Goal: Task Accomplishment & Management: Manage account settings

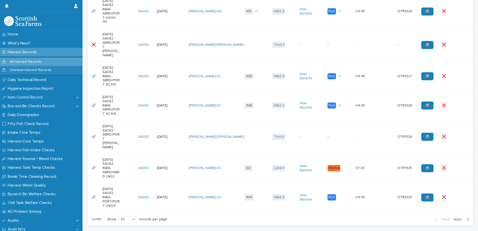
scroll to position [615, 0]
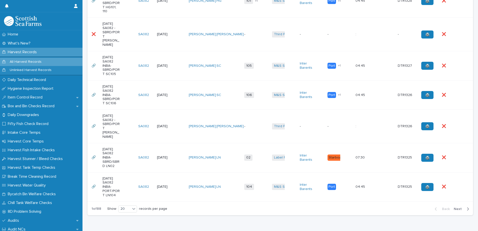
click at [454, 207] on span "Next" at bounding box center [459, 209] width 11 height 4
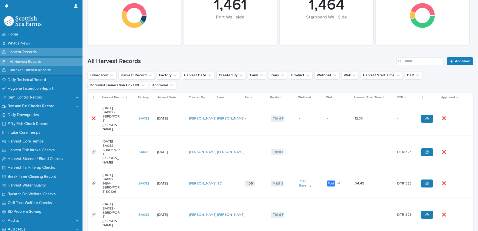
scroll to position [165, 0]
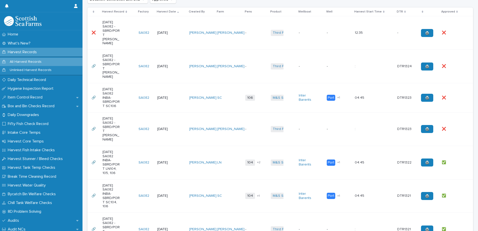
click at [451, 127] on p at bounding box center [451, 129] width 18 height 4
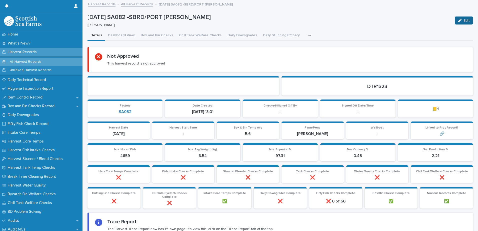
click at [460, 23] on button "Edit" at bounding box center [464, 21] width 18 height 8
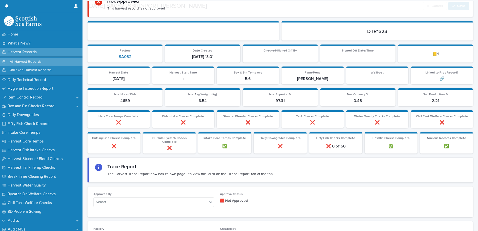
scroll to position [150, 0]
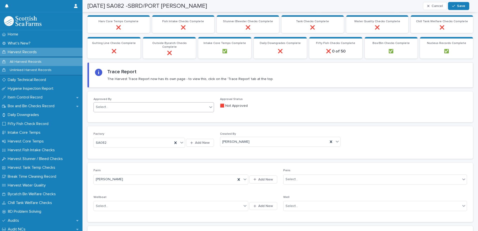
click at [133, 107] on div "Select..." at bounding box center [151, 107] width 114 height 8
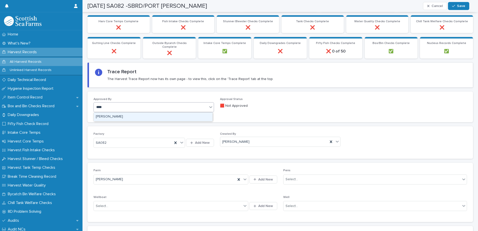
type input "*****"
click at [123, 115] on div "[PERSON_NAME]" at bounding box center [153, 117] width 119 height 9
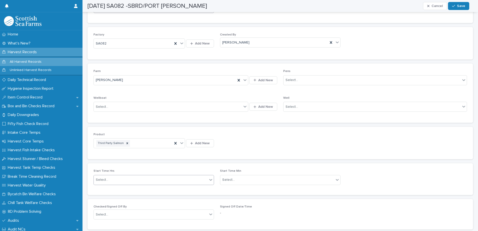
scroll to position [250, 0]
click at [116, 176] on div "Select..." at bounding box center [151, 179] width 114 height 8
type input "*****"
click at [119, 170] on p "Start Time Hrs" at bounding box center [154, 171] width 121 height 4
click at [123, 213] on div "Select..." at bounding box center [151, 214] width 114 height 8
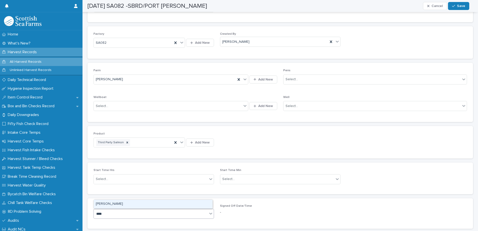
type input "*****"
click at [460, 8] on span "Save" at bounding box center [461, 6] width 8 height 4
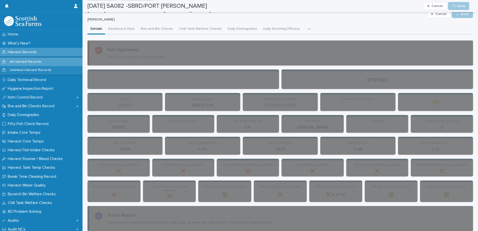
scroll to position [0, 0]
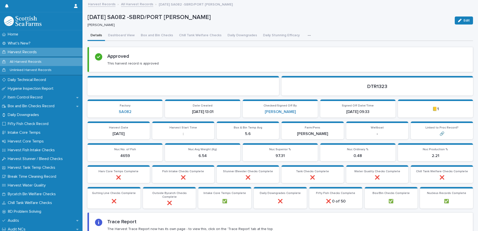
click at [140, 5] on link "All Harvest Records" at bounding box center [137, 4] width 32 height 6
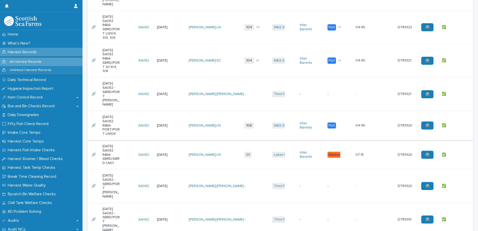
scroll to position [150, 0]
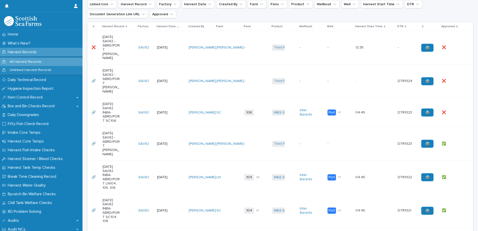
click at [459, 109] on div "❌ ❌" at bounding box center [453, 113] width 23 height 8
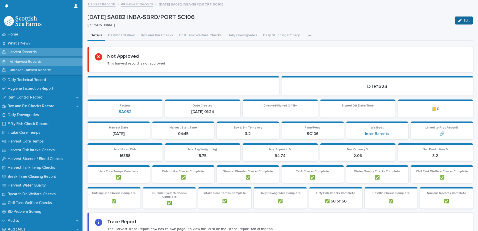
click at [460, 19] on button "Edit" at bounding box center [464, 21] width 18 height 8
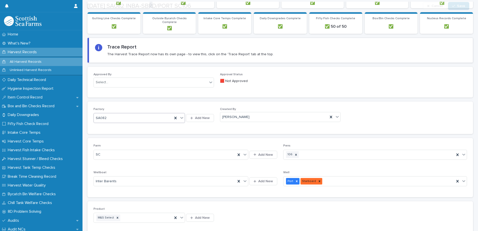
scroll to position [175, 0]
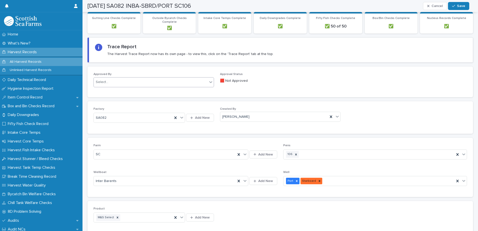
click at [122, 79] on div "Select..." at bounding box center [151, 82] width 114 height 8
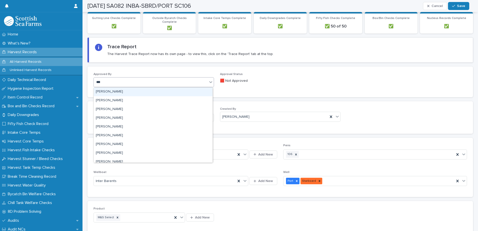
type input "*****"
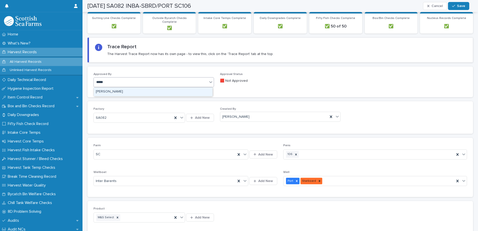
click at [120, 91] on div "[PERSON_NAME]" at bounding box center [153, 92] width 119 height 9
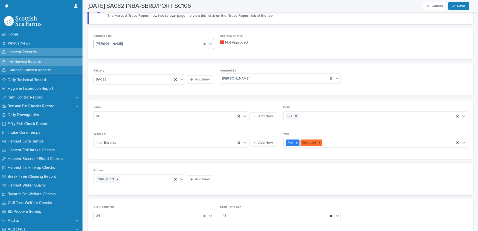
scroll to position [275, 0]
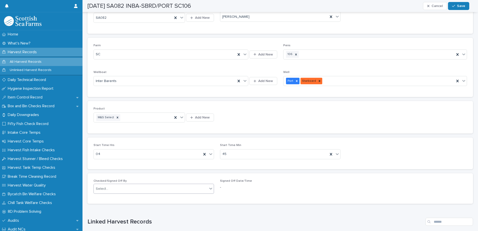
click at [119, 190] on div "Select..." at bounding box center [151, 189] width 114 height 8
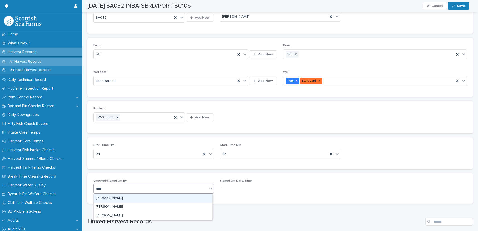
type input "*****"
click at [117, 197] on div "[PERSON_NAME]" at bounding box center [153, 198] width 119 height 9
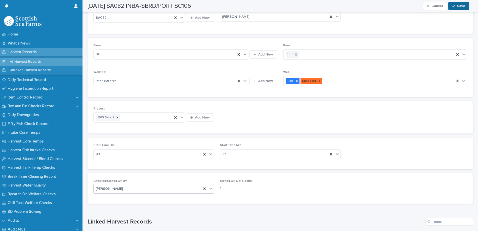
click at [454, 8] on icon "button" at bounding box center [453, 6] width 3 height 4
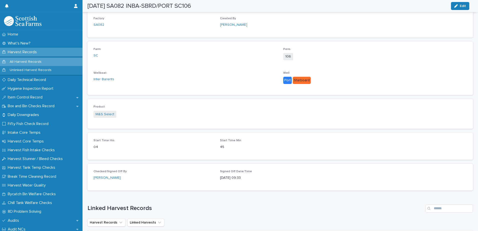
scroll to position [0, 0]
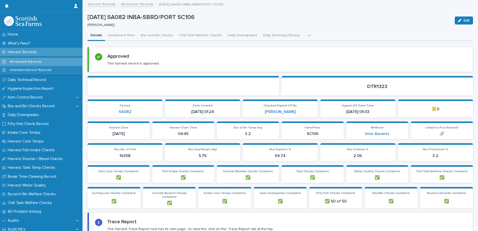
click at [140, 3] on link "All Harvest Records" at bounding box center [137, 4] width 32 height 6
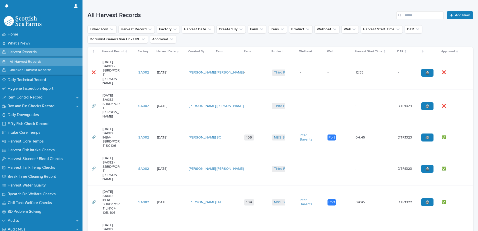
scroll to position [50, 0]
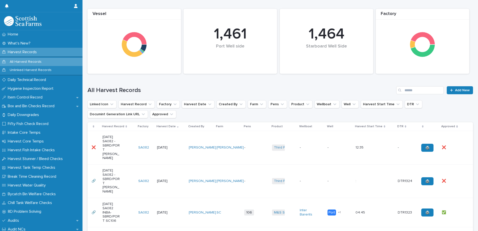
click at [457, 177] on div "❌ ❌" at bounding box center [453, 181] width 23 height 8
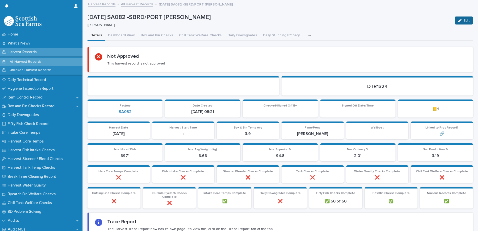
click at [460, 24] on button "Edit" at bounding box center [464, 21] width 18 height 8
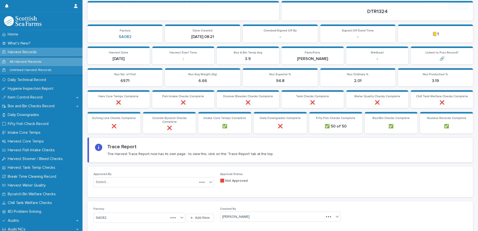
scroll to position [96, 0]
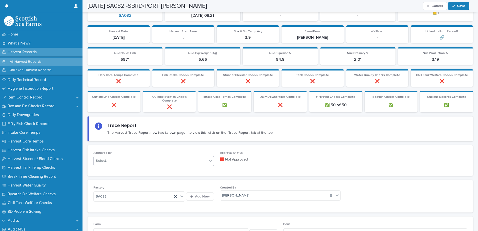
click at [113, 161] on div "Select..." at bounding box center [151, 161] width 114 height 8
type input "*****"
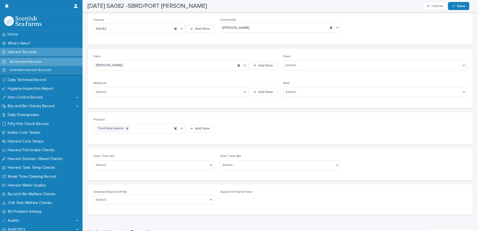
scroll to position [271, 0]
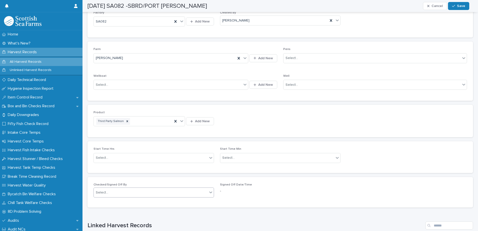
click at [117, 197] on div "Select..." at bounding box center [154, 193] width 121 height 10
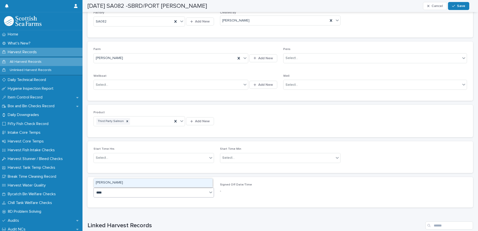
type input "*****"
click at [118, 184] on div "[PERSON_NAME]" at bounding box center [153, 183] width 119 height 9
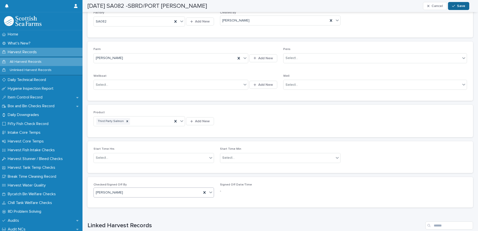
click at [459, 7] on span "Save" at bounding box center [461, 6] width 8 height 4
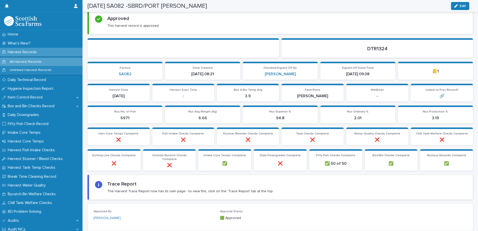
scroll to position [0, 0]
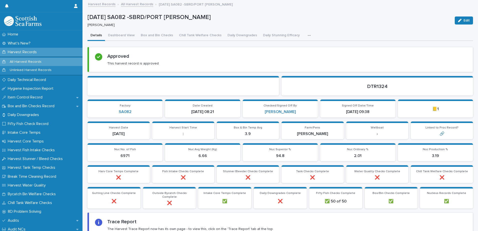
click at [140, 6] on link "All Harvest Records" at bounding box center [137, 4] width 32 height 6
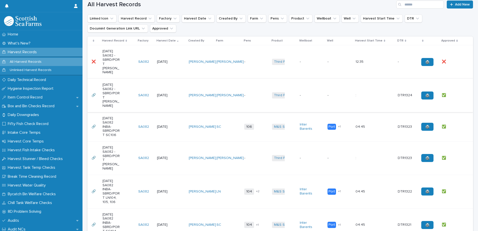
scroll to position [50, 0]
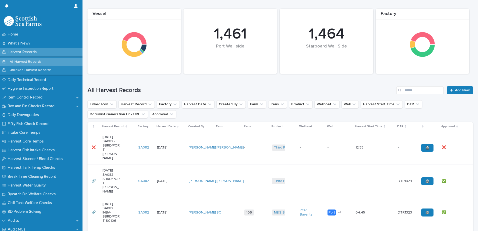
click at [462, 145] on td "❌ ❌" at bounding box center [456, 148] width 33 height 34
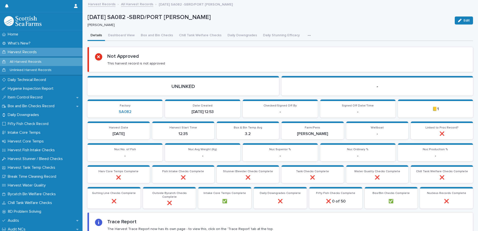
click at [464, 19] on span "Edit" at bounding box center [467, 21] width 6 height 4
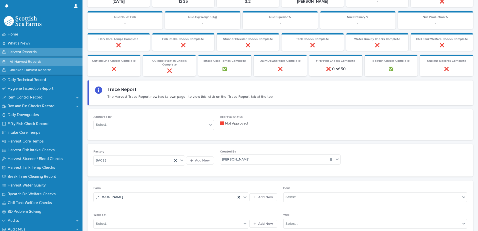
scroll to position [150, 0]
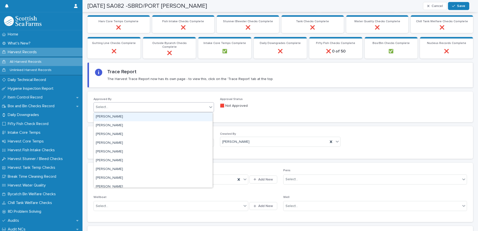
click at [117, 105] on div "Select..." at bounding box center [151, 107] width 114 height 8
type input "****"
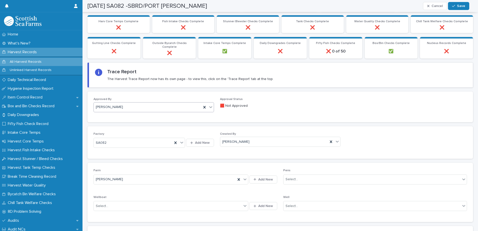
scroll to position [300, 0]
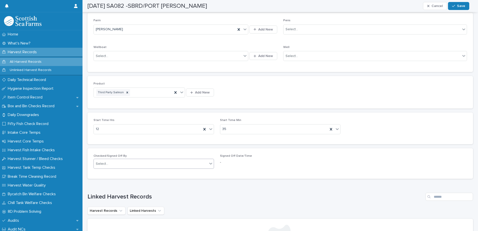
click at [128, 166] on div "Select..." at bounding box center [151, 164] width 114 height 8
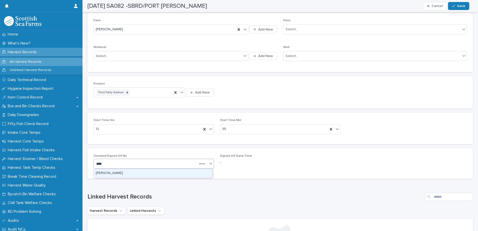
type input "*****"
click at [118, 174] on div "[PERSON_NAME]" at bounding box center [153, 173] width 119 height 9
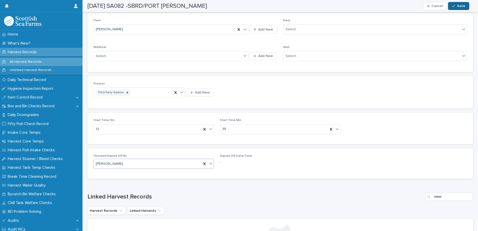
click at [456, 5] on div "button" at bounding box center [454, 6] width 5 height 4
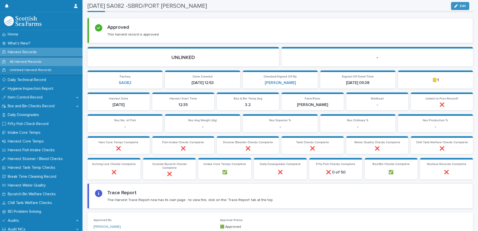
scroll to position [0, 0]
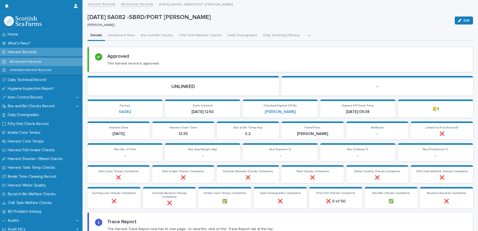
click at [131, 1] on link "All Harvest Records" at bounding box center [137, 4] width 32 height 6
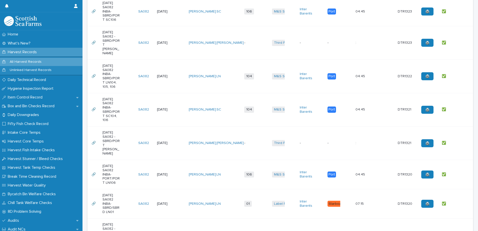
scroll to position [628, 0]
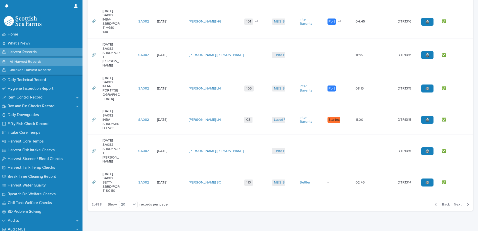
click at [441, 202] on button "Back" at bounding box center [441, 204] width 21 height 5
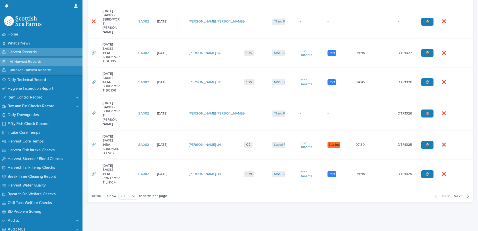
scroll to position [615, 0]
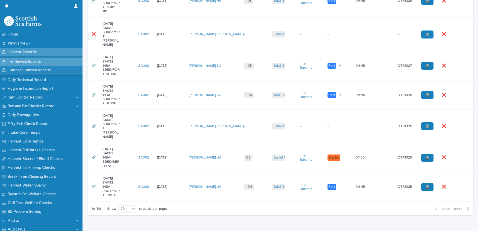
click at [380, 183] on div "04:45 04:45" at bounding box center [375, 187] width 38 height 8
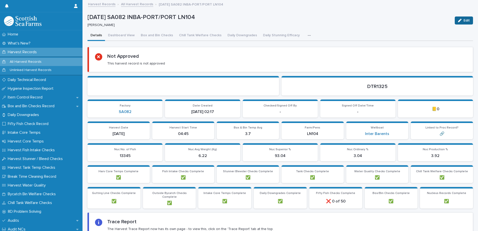
click at [455, 18] on button "Edit" at bounding box center [464, 21] width 18 height 8
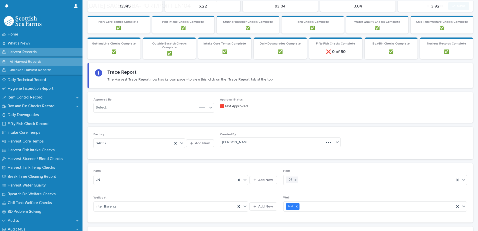
scroll to position [175, 0]
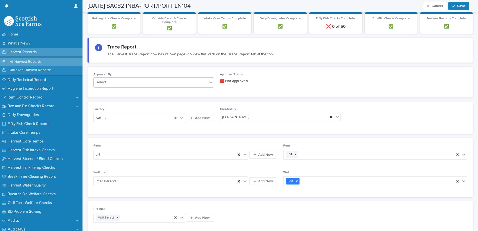
click at [114, 79] on div "Select..." at bounding box center [151, 82] width 114 height 8
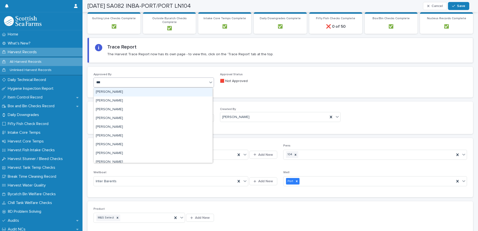
type input "*****"
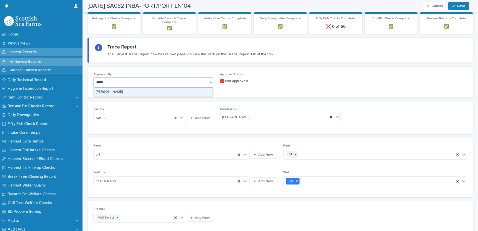
click at [109, 90] on div "[PERSON_NAME]" at bounding box center [153, 92] width 119 height 9
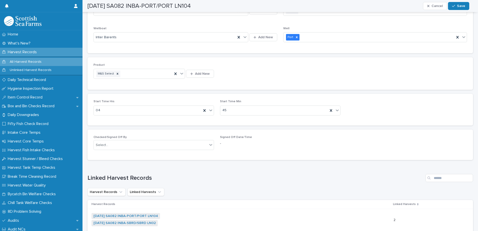
scroll to position [325, 0]
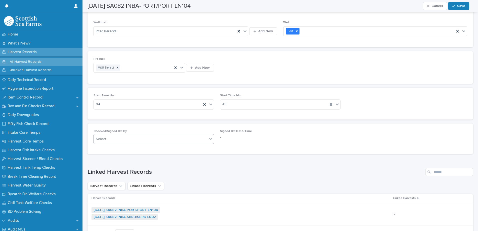
click at [112, 139] on div "Select..." at bounding box center [151, 139] width 114 height 8
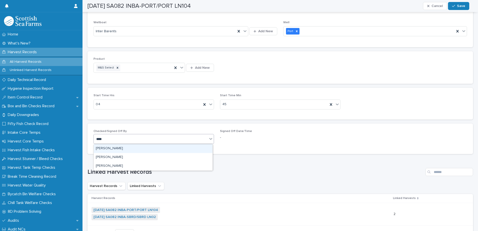
type input "*****"
click at [112, 146] on div "[PERSON_NAME]" at bounding box center [153, 148] width 119 height 9
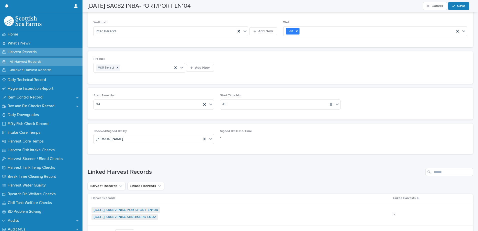
drag, startPoint x: 457, startPoint y: 7, endPoint x: 313, endPoint y: 94, distance: 168.1
click at [457, 6] on div "button" at bounding box center [454, 6] width 5 height 4
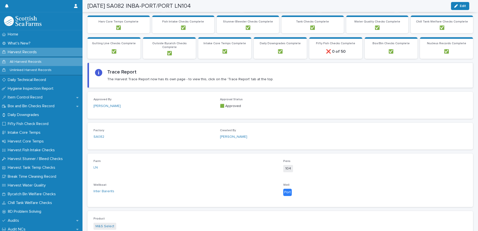
scroll to position [0, 0]
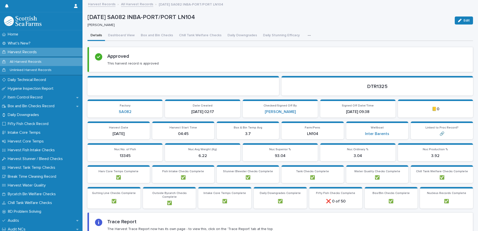
click at [140, 3] on link "All Harvest Records" at bounding box center [137, 4] width 32 height 6
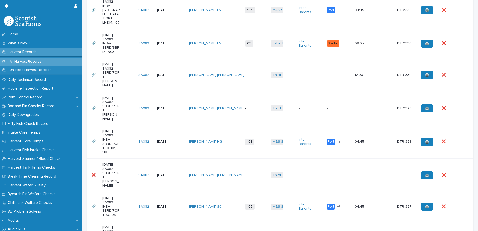
scroll to position [615, 0]
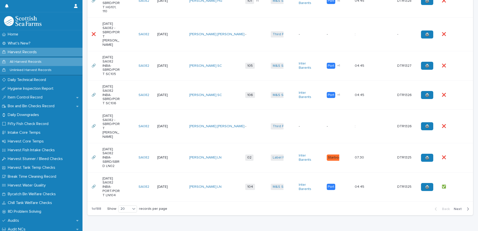
click at [457, 154] on div "❌ ❌" at bounding box center [453, 158] width 23 height 8
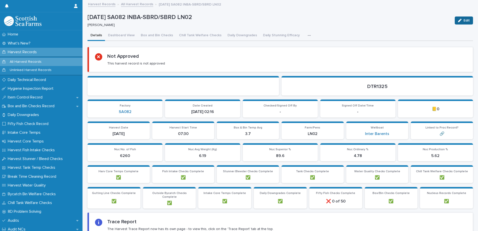
click at [458, 22] on icon "button" at bounding box center [460, 21] width 4 height 4
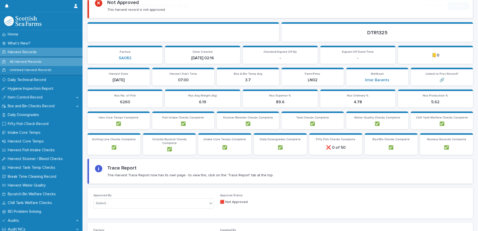
scroll to position [150, 0]
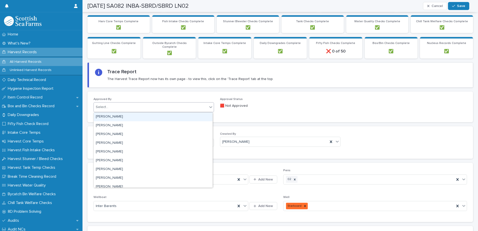
click at [127, 108] on div "Select..." at bounding box center [151, 107] width 114 height 8
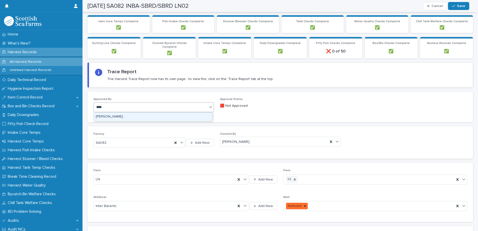
type input "*****"
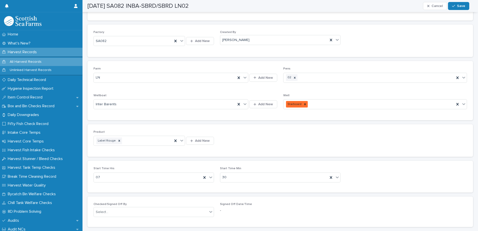
scroll to position [325, 0]
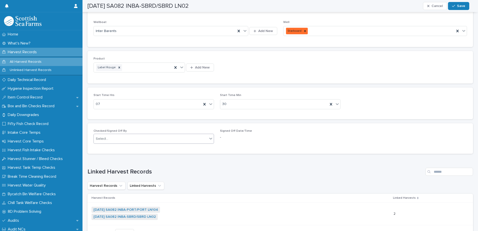
click at [125, 138] on div "Select..." at bounding box center [151, 139] width 114 height 8
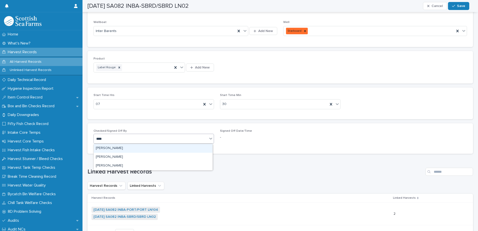
type input "*****"
click at [122, 150] on div "[PERSON_NAME]" at bounding box center [153, 148] width 119 height 9
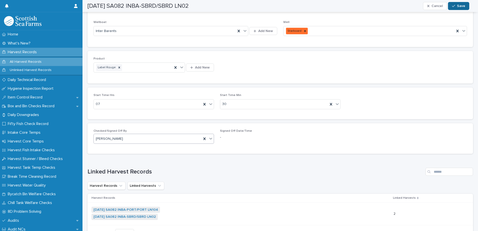
click at [461, 8] on button "Save" at bounding box center [458, 6] width 21 height 8
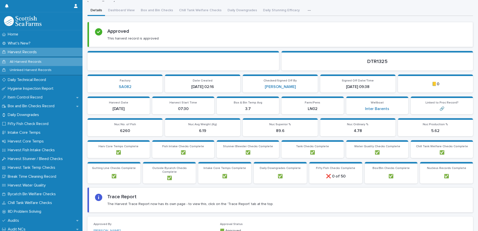
scroll to position [0, 0]
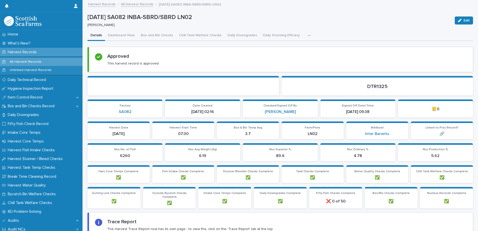
click at [141, 6] on link "All Harvest Records" at bounding box center [137, 4] width 32 height 6
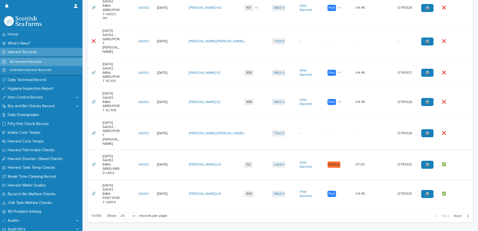
scroll to position [615, 0]
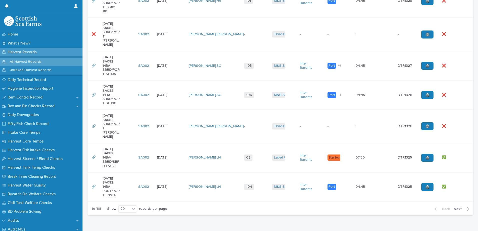
click at [454, 122] on div "❌ ❌" at bounding box center [453, 126] width 23 height 8
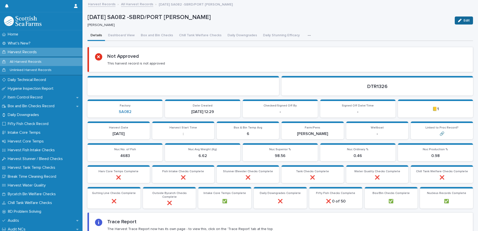
click at [455, 23] on button "Edit" at bounding box center [464, 21] width 18 height 8
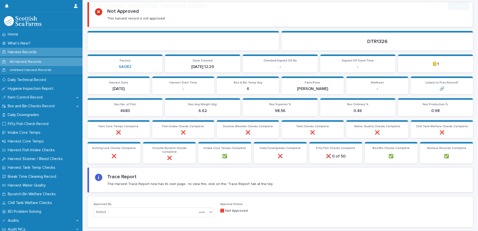
scroll to position [150, 0]
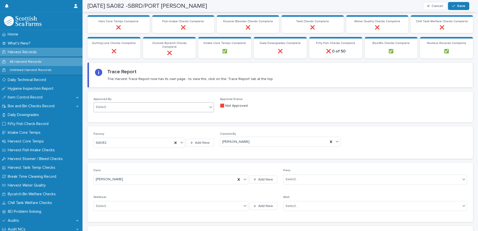
click at [109, 108] on div "Select..." at bounding box center [151, 107] width 114 height 8
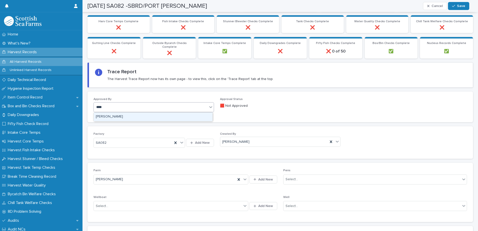
type input "*****"
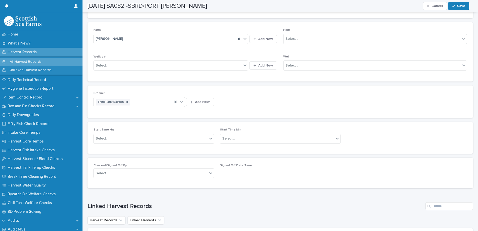
scroll to position [300, 0]
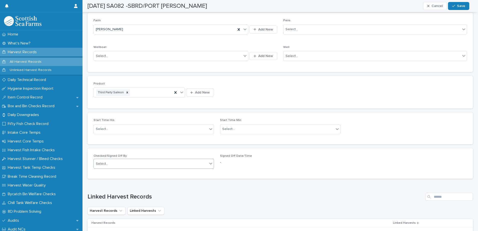
click at [123, 167] on div "Select..." at bounding box center [151, 164] width 114 height 8
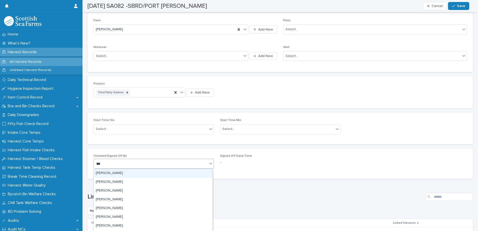
type input "*****"
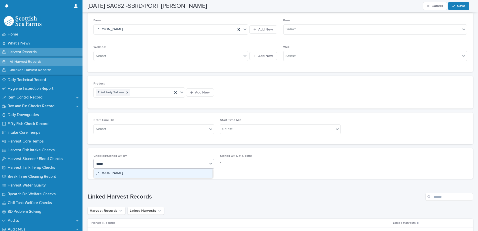
click at [119, 172] on div "[PERSON_NAME]" at bounding box center [153, 173] width 119 height 9
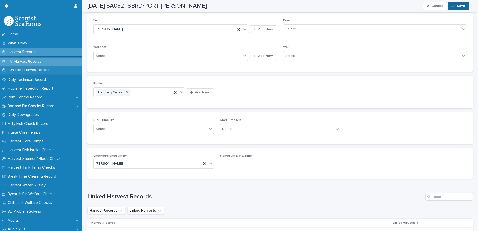
click at [464, 5] on span "Save" at bounding box center [461, 6] width 8 height 4
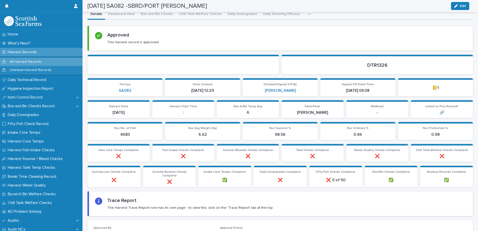
scroll to position [0, 0]
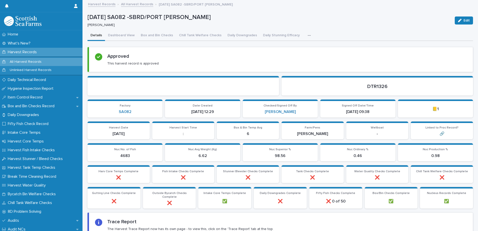
click at [132, 3] on link "All Harvest Records" at bounding box center [137, 4] width 32 height 6
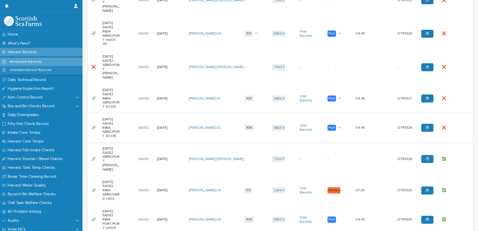
scroll to position [565, 0]
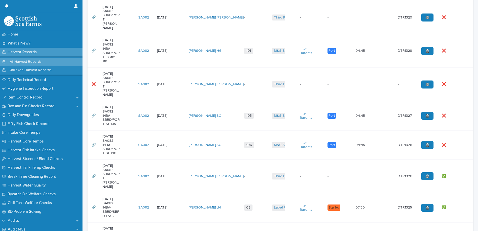
click at [454, 141] on div "❌ ❌" at bounding box center [453, 145] width 23 height 8
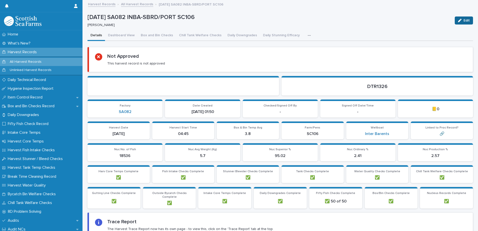
click at [465, 21] on span "Edit" at bounding box center [467, 21] width 6 height 4
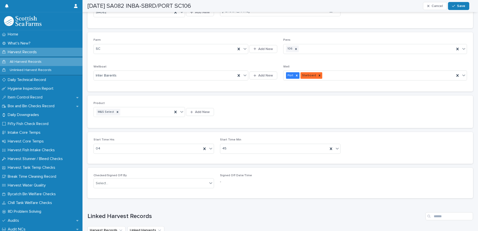
scroll to position [325, 0]
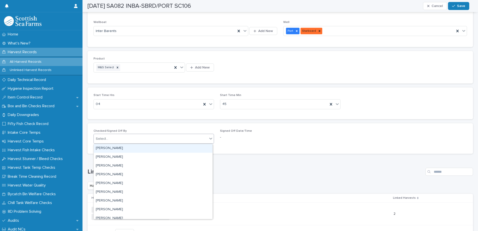
click at [125, 140] on div "Select..." at bounding box center [151, 139] width 114 height 8
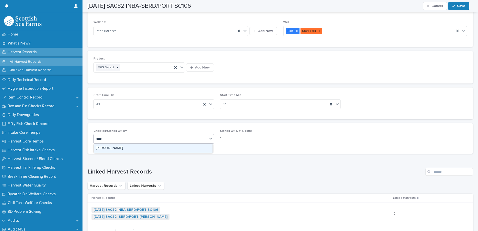
type input "*****"
click at [121, 149] on div "[PERSON_NAME]" at bounding box center [153, 148] width 119 height 9
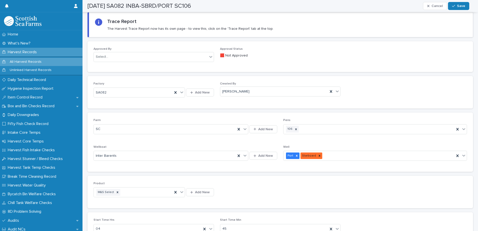
scroll to position [200, 0]
click at [118, 55] on div "Select..." at bounding box center [151, 57] width 114 height 8
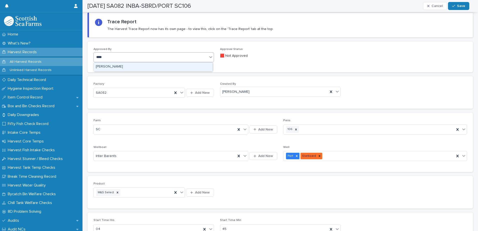
type input "*****"
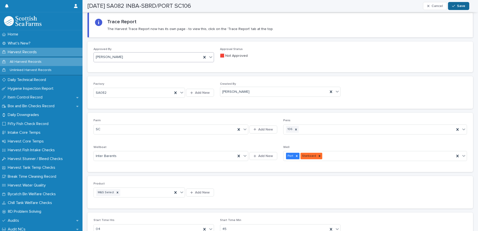
click at [455, 6] on icon "button" at bounding box center [453, 6] width 3 height 4
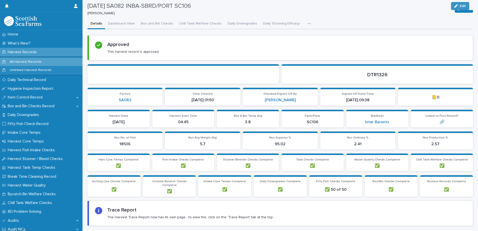
scroll to position [0, 0]
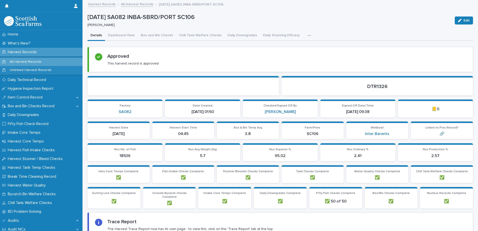
click at [143, 4] on link "All Harvest Records" at bounding box center [137, 4] width 32 height 6
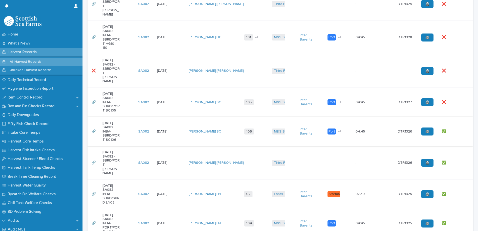
scroll to position [615, 0]
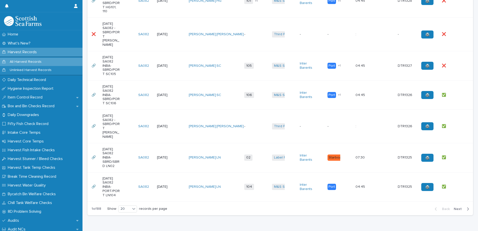
click at [459, 51] on td "❌ ❌" at bounding box center [456, 65] width 33 height 29
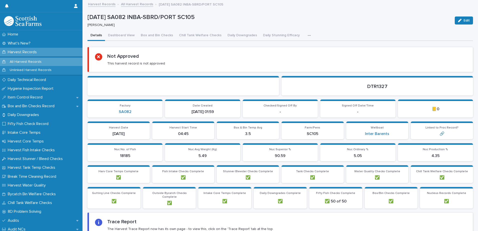
click at [459, 22] on div "button" at bounding box center [461, 21] width 6 height 4
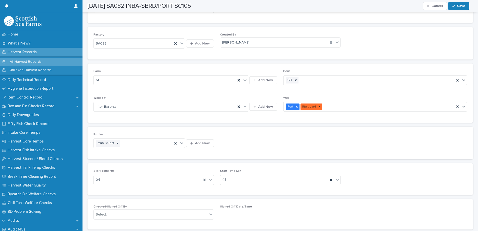
scroll to position [220, 0]
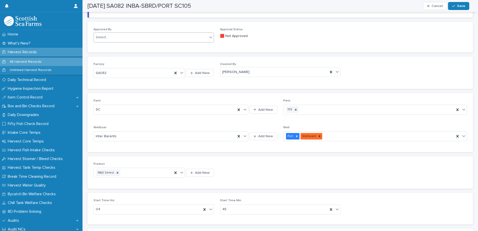
click at [128, 38] on div "Select..." at bounding box center [151, 37] width 114 height 8
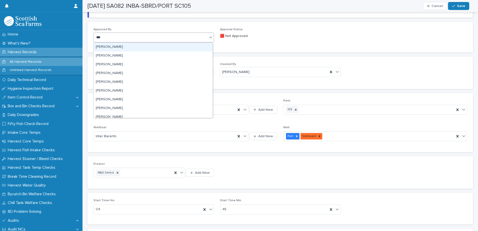
type input "****"
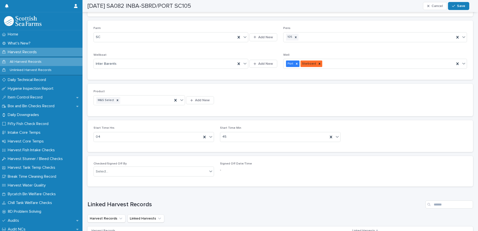
scroll to position [362, 0]
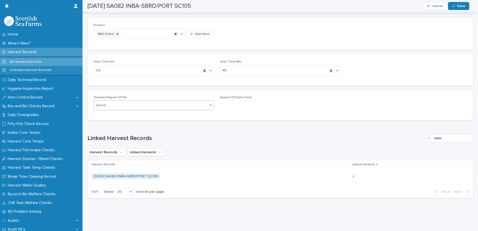
click at [118, 101] on div "Select..." at bounding box center [151, 105] width 114 height 8
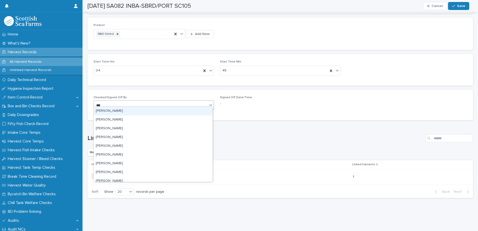
type input "*****"
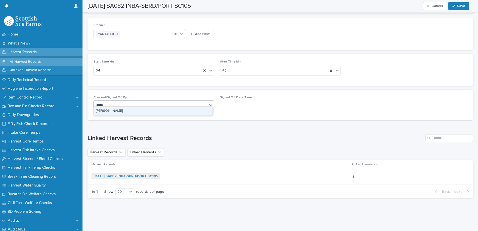
click at [121, 109] on div "[PERSON_NAME]" at bounding box center [153, 111] width 119 height 9
click at [464, 7] on span "Save" at bounding box center [461, 6] width 8 height 4
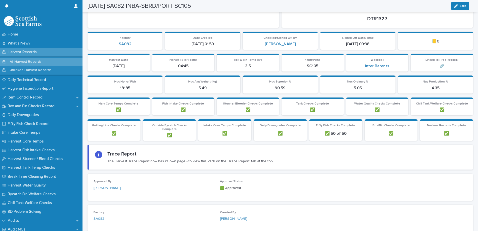
scroll to position [0, 0]
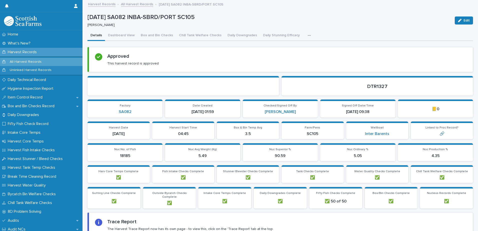
click at [144, 4] on link "All Harvest Records" at bounding box center [137, 4] width 32 height 6
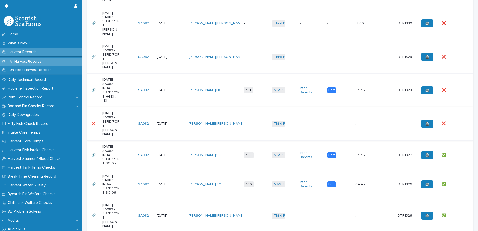
scroll to position [525, 0]
click at [459, 120] on div "❌ ❌" at bounding box center [453, 124] width 23 height 8
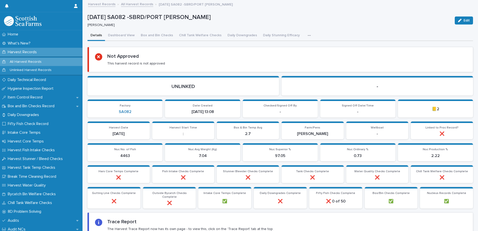
click at [460, 23] on button "Edit" at bounding box center [464, 21] width 18 height 8
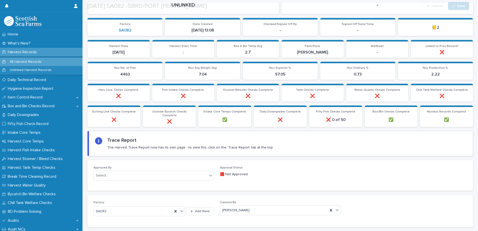
scroll to position [100, 0]
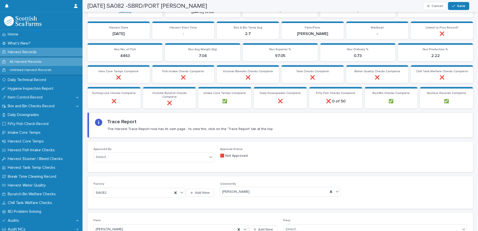
click at [111, 151] on p "Approved By" at bounding box center [154, 150] width 121 height 4
click at [110, 157] on div "Select..." at bounding box center [151, 157] width 114 height 8
type input "*****"
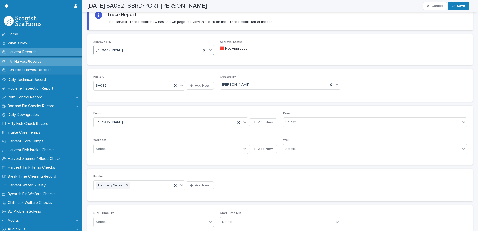
scroll to position [325, 0]
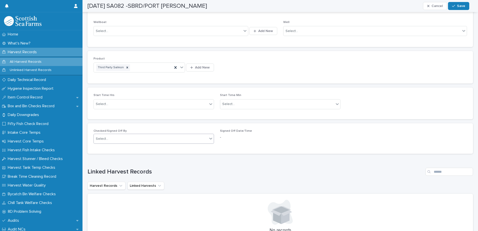
click at [139, 135] on div "Select..." at bounding box center [151, 139] width 114 height 8
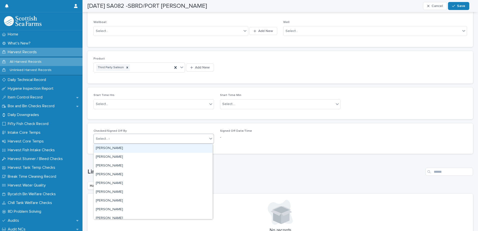
type input "**"
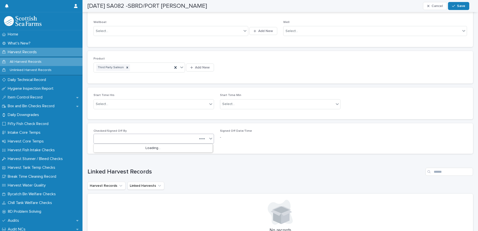
click at [121, 140] on div "vb" at bounding box center [146, 139] width 104 height 8
type input "*****"
click at [117, 148] on div "Loading..." at bounding box center [153, 148] width 119 height 8
click at [117, 148] on div "[PERSON_NAME]" at bounding box center [153, 148] width 119 height 9
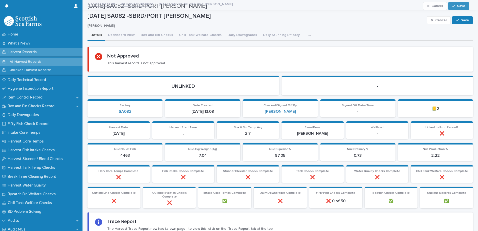
scroll to position [0, 0]
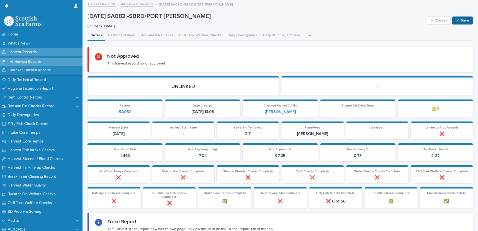
click at [461, 20] on span "Save" at bounding box center [465, 21] width 8 height 4
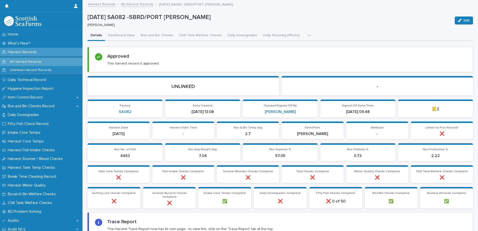
click at [142, 6] on link "All Harvest Records" at bounding box center [137, 4] width 32 height 6
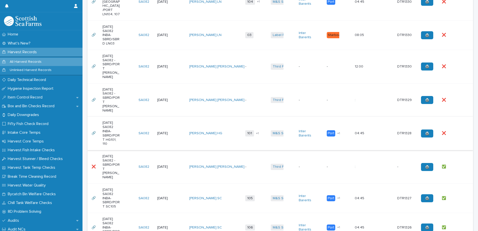
scroll to position [450, 0]
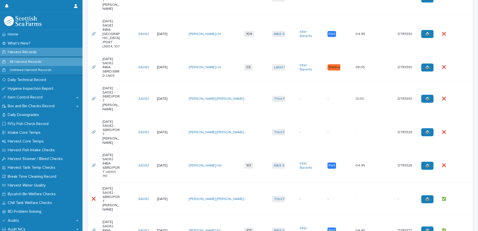
click at [461, 149] on td "❌ ❌" at bounding box center [456, 166] width 33 height 34
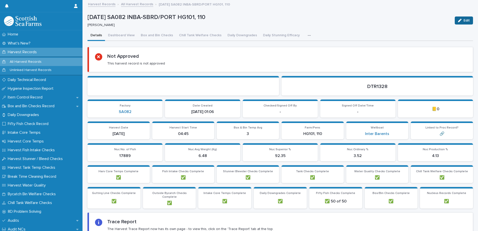
click at [453, 22] on div "Edit" at bounding box center [463, 21] width 20 height 8
click at [458, 21] on icon "button" at bounding box center [460, 21] width 4 height 4
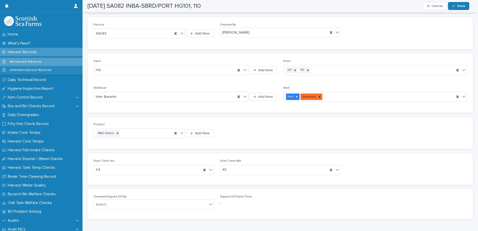
scroll to position [225, 0]
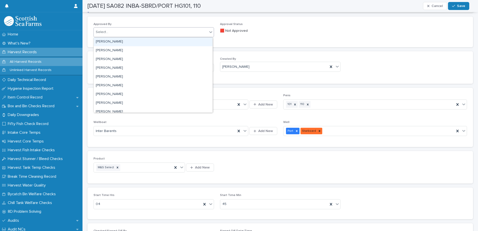
click at [126, 32] on div "Select..." at bounding box center [151, 32] width 114 height 8
type input "*****"
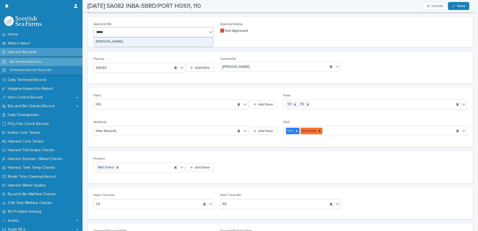
click at [122, 41] on div "[PERSON_NAME]" at bounding box center [153, 42] width 119 height 9
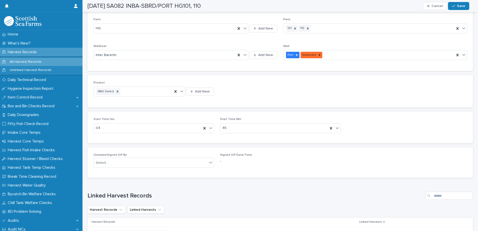
scroll to position [325, 0]
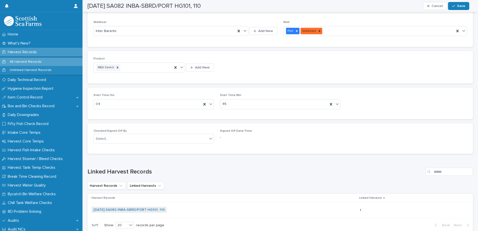
click at [127, 145] on div "Checked/Signed Off By Select..." at bounding box center [154, 138] width 121 height 19
click at [126, 141] on div "Select..." at bounding box center [151, 139] width 114 height 8
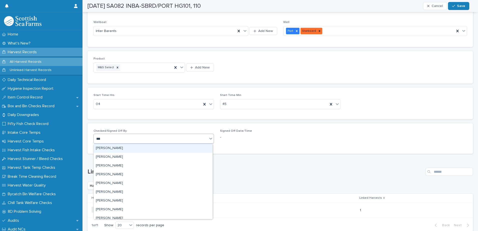
type input "*****"
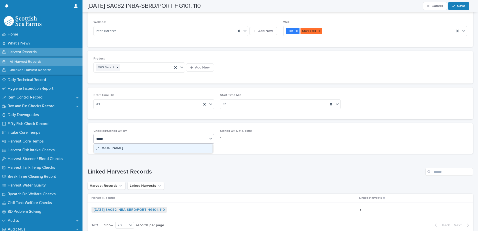
click at [125, 148] on div "[PERSON_NAME]" at bounding box center [153, 148] width 119 height 9
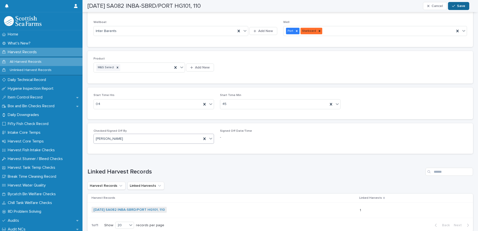
click at [459, 8] on span "Save" at bounding box center [461, 6] width 8 height 4
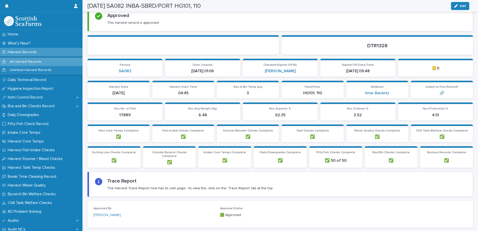
scroll to position [0, 0]
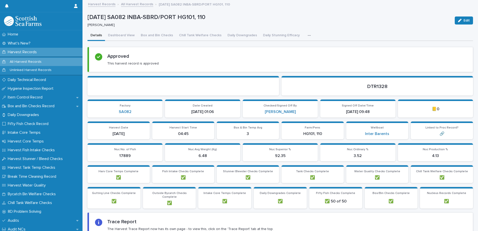
click at [142, 4] on link "All Harvest Records" at bounding box center [137, 4] width 32 height 6
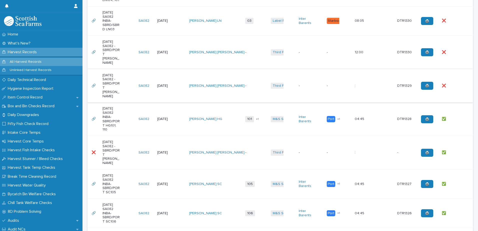
scroll to position [475, 0]
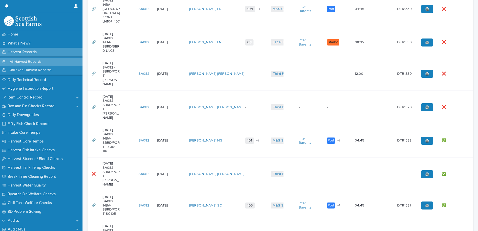
click at [458, 103] on div "❌ ❌" at bounding box center [453, 107] width 23 height 8
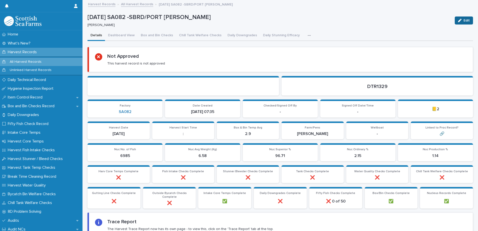
drag, startPoint x: 462, startPoint y: 15, endPoint x: 462, endPoint y: 19, distance: 4.0
click at [462, 16] on div "Edit" at bounding box center [463, 21] width 20 height 20
click at [464, 19] on span "Edit" at bounding box center [467, 21] width 6 height 4
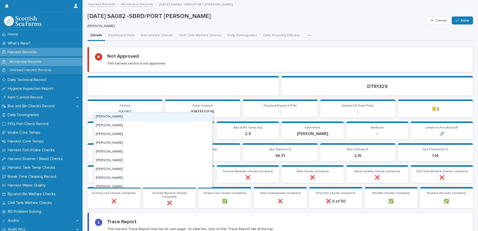
scroll to position [150, 0]
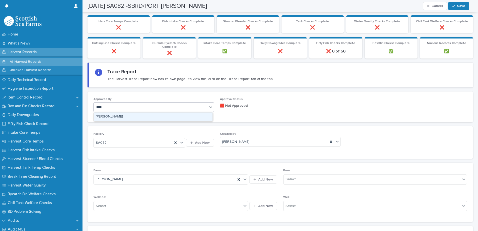
type input "*****"
click at [117, 116] on div "[PERSON_NAME]" at bounding box center [153, 117] width 119 height 9
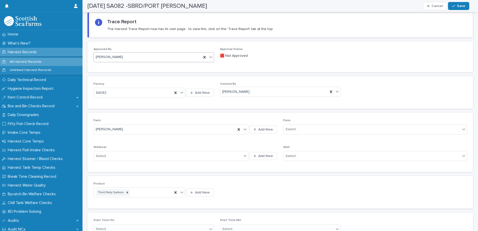
scroll to position [300, 0]
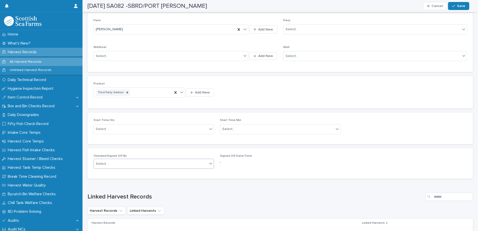
click at [139, 164] on div "Select..." at bounding box center [151, 164] width 114 height 8
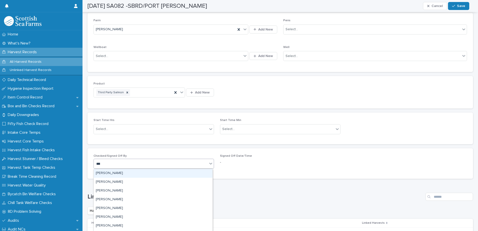
type input "*****"
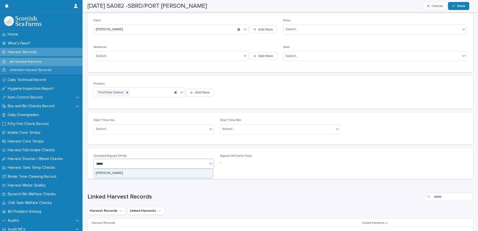
click at [126, 170] on div "[PERSON_NAME]" at bounding box center [153, 173] width 119 height 9
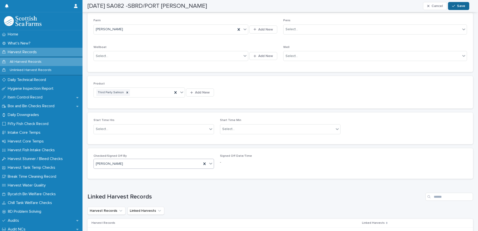
click at [456, 6] on div "button" at bounding box center [454, 6] width 5 height 4
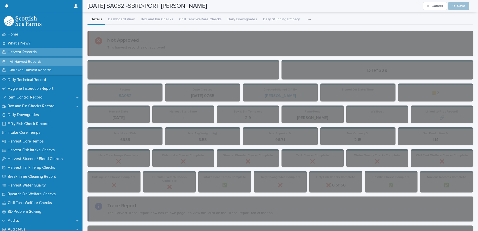
scroll to position [0, 0]
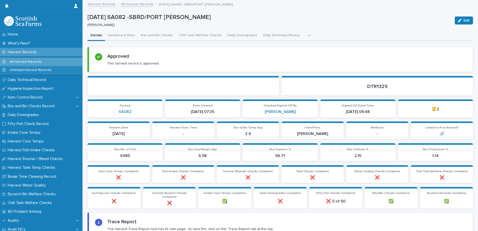
click at [138, 4] on link "All Harvest Records" at bounding box center [137, 4] width 32 height 6
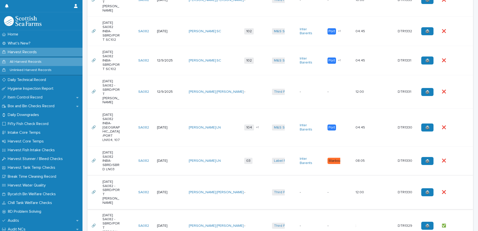
scroll to position [400, 0]
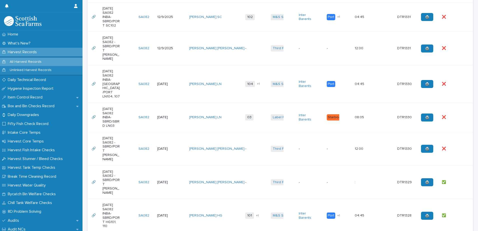
click at [461, 145] on div "❌ ❌" at bounding box center [453, 149] width 23 height 8
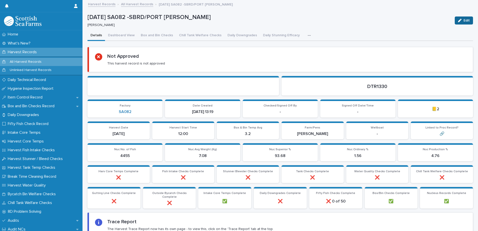
click at [465, 20] on span "Edit" at bounding box center [467, 21] width 6 height 4
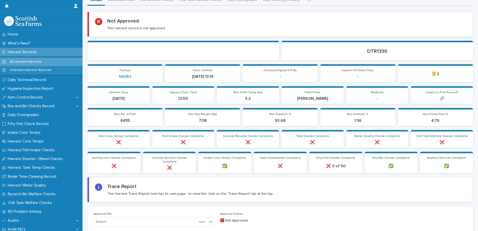
scroll to position [100, 0]
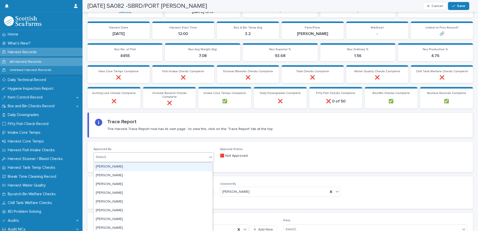
click at [111, 156] on div "Select..." at bounding box center [151, 157] width 114 height 8
type input "*****"
click at [116, 165] on div "[PERSON_NAME]" at bounding box center [153, 167] width 119 height 9
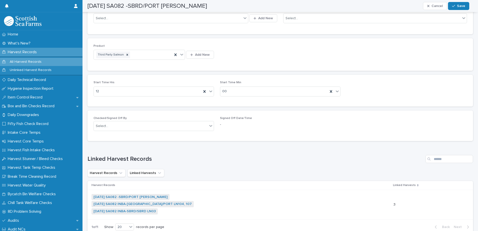
scroll to position [350, 0]
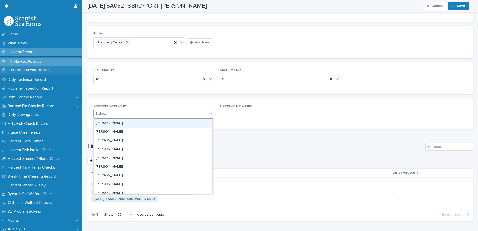
click at [118, 114] on div "Select..." at bounding box center [151, 114] width 114 height 8
type input "*****"
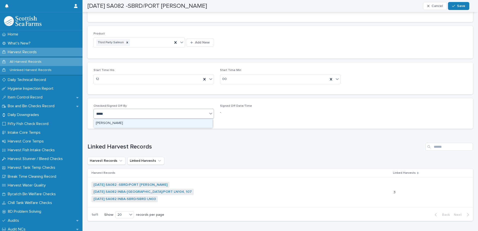
click at [113, 125] on div "[PERSON_NAME]" at bounding box center [153, 123] width 119 height 9
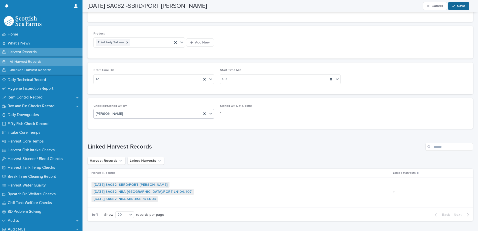
click at [456, 7] on div "button" at bounding box center [454, 6] width 5 height 4
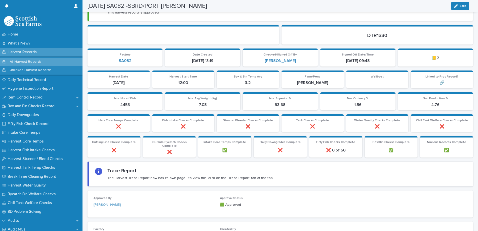
scroll to position [0, 0]
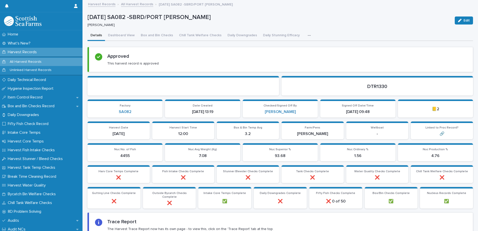
click at [134, 2] on link "All Harvest Records" at bounding box center [137, 4] width 32 height 6
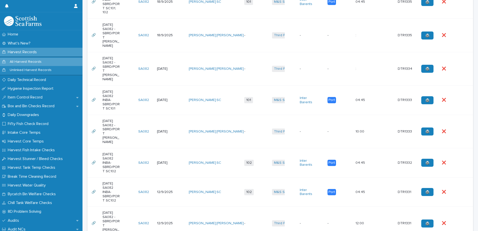
scroll to position [375, 0]
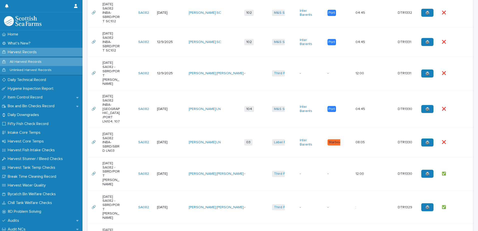
click at [455, 140] on p at bounding box center [451, 142] width 18 height 4
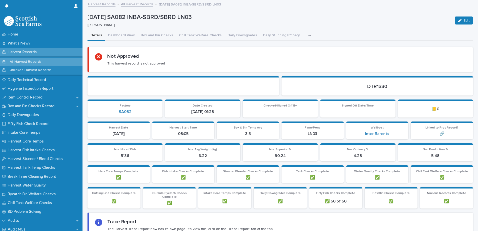
click at [308, 36] on icon "button" at bounding box center [309, 36] width 3 height 4
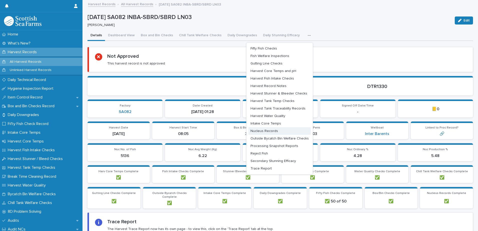
click at [266, 134] on button "Nucleus Records" at bounding box center [280, 131] width 62 height 8
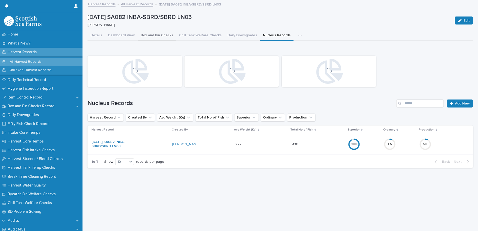
click at [160, 36] on button "Box and Bin Checks" at bounding box center [157, 36] width 38 height 11
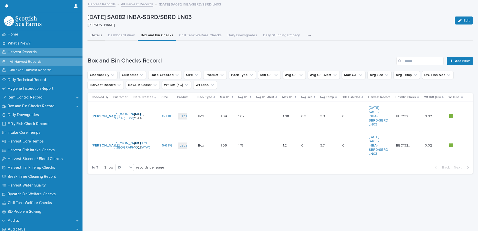
click at [99, 32] on button "Details" at bounding box center [97, 36] width 18 height 11
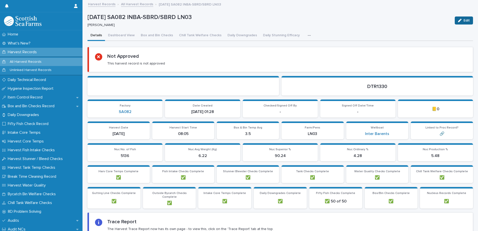
click at [462, 18] on button "Edit" at bounding box center [464, 21] width 18 height 8
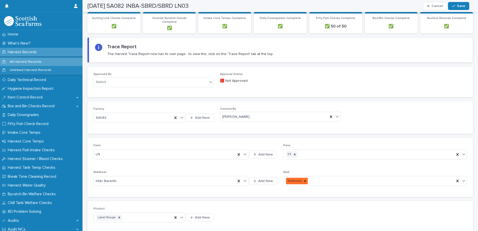
click at [113, 76] on div "Approved By Select..." at bounding box center [154, 82] width 121 height 19
click at [113, 80] on div "Select..." at bounding box center [151, 82] width 114 height 8
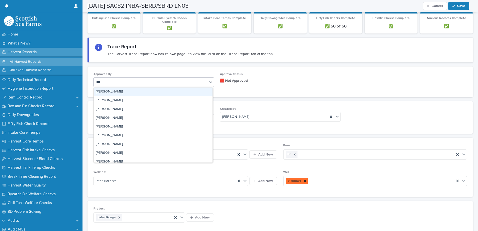
type input "*****"
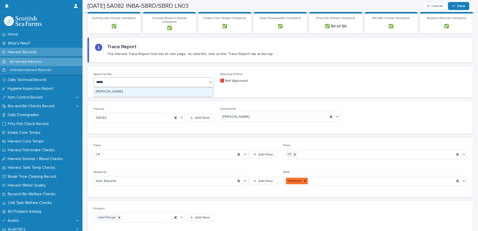
click at [112, 89] on div "[PERSON_NAME]" at bounding box center [153, 92] width 119 height 9
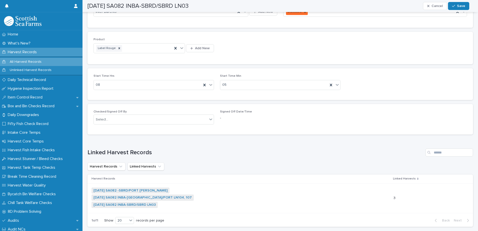
scroll to position [350, 0]
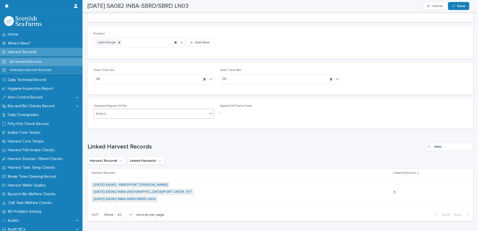
click at [116, 116] on div "Select..." at bounding box center [151, 114] width 114 height 8
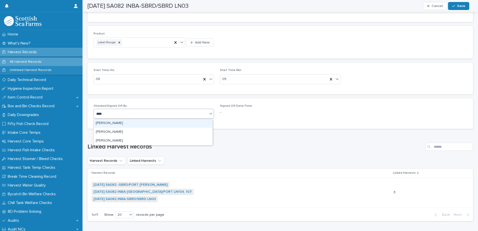
type input "*****"
click at [116, 124] on div "[PERSON_NAME]" at bounding box center [153, 123] width 119 height 9
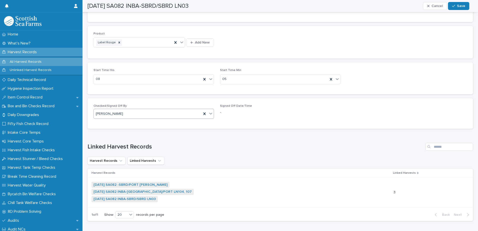
click at [456, 9] on button "Save" at bounding box center [458, 6] width 21 height 8
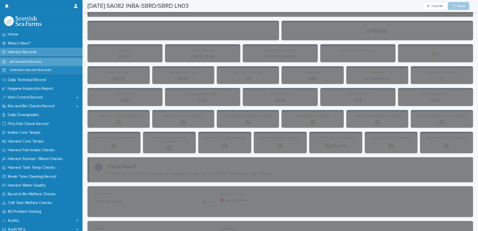
scroll to position [0, 0]
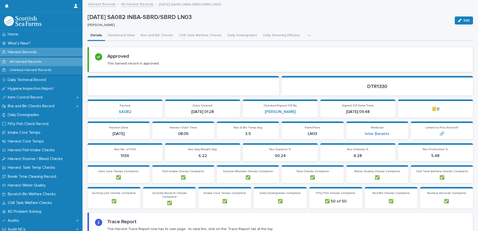
click at [137, 4] on link "All Harvest Records" at bounding box center [137, 4] width 32 height 6
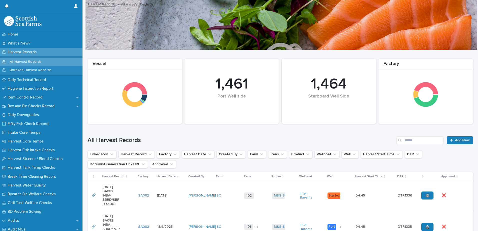
scroll to position [375, 0]
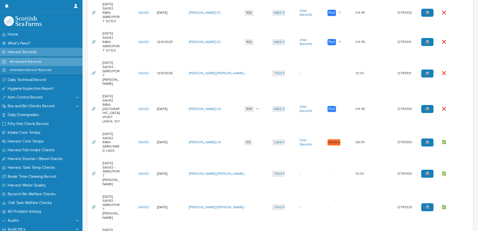
click at [458, 105] on div "❌ ❌" at bounding box center [453, 109] width 23 height 8
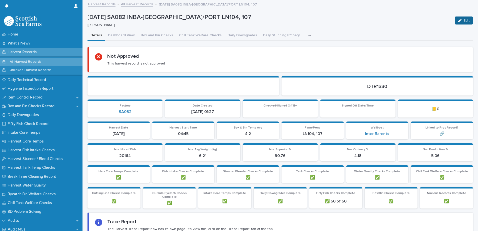
click at [464, 21] on span "Edit" at bounding box center [467, 21] width 6 height 4
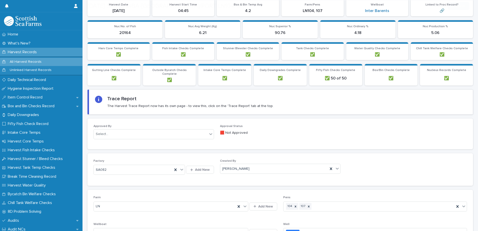
scroll to position [179, 0]
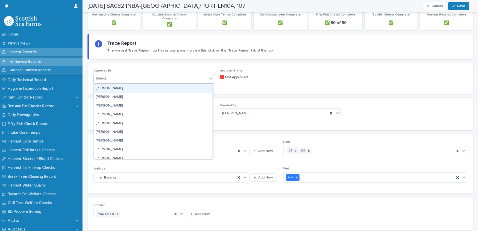
click at [109, 79] on div "Select..." at bounding box center [151, 79] width 114 height 8
type input "*****"
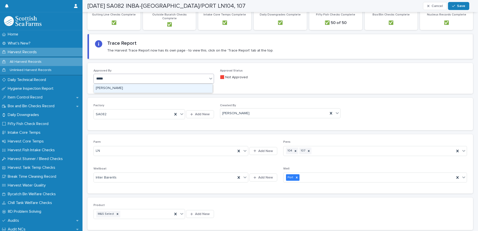
click at [108, 88] on div "[PERSON_NAME]" at bounding box center [153, 88] width 119 height 9
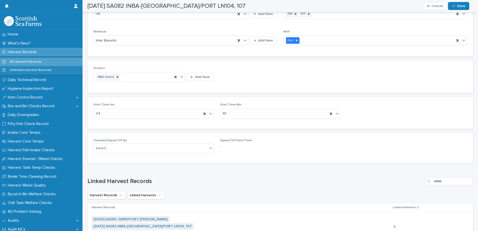
scroll to position [329, 0]
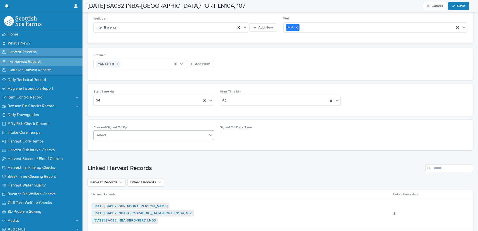
click at [118, 134] on div "Select..." at bounding box center [151, 135] width 114 height 8
type input "*****"
click at [116, 145] on div "[PERSON_NAME]" at bounding box center [153, 145] width 119 height 9
drag, startPoint x: 463, startPoint y: 13, endPoint x: 464, endPoint y: 10, distance: 3.5
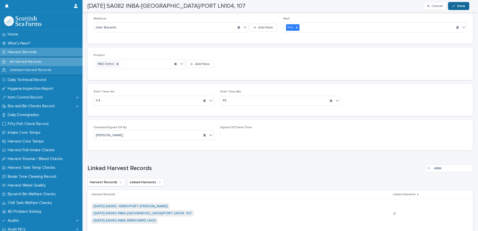
click at [464, 10] on button "Save" at bounding box center [458, 6] width 21 height 8
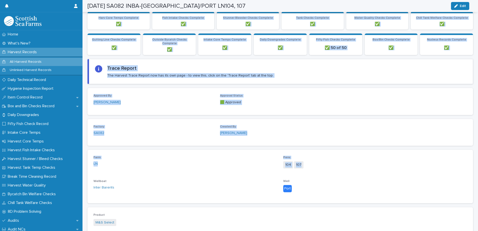
scroll to position [0, 0]
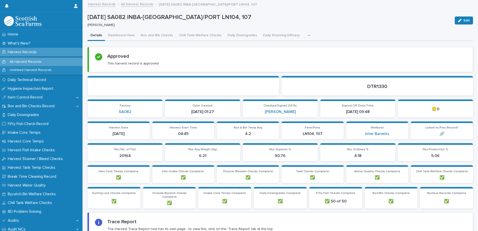
click at [142, 5] on link "All Harvest Records" at bounding box center [137, 4] width 32 height 6
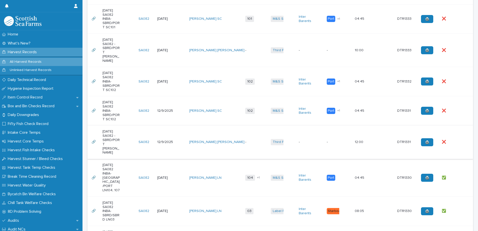
scroll to position [300, 0]
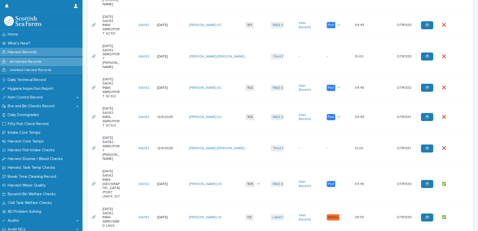
click at [457, 144] on div "❌ ❌" at bounding box center [453, 148] width 23 height 8
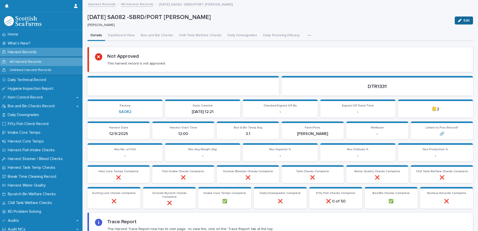
click at [465, 19] on span "Edit" at bounding box center [467, 21] width 6 height 4
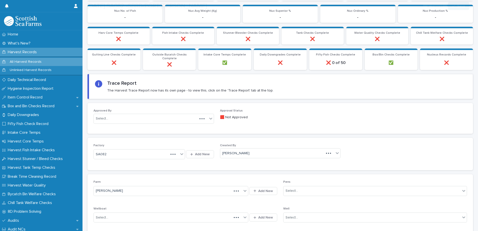
scroll to position [150, 0]
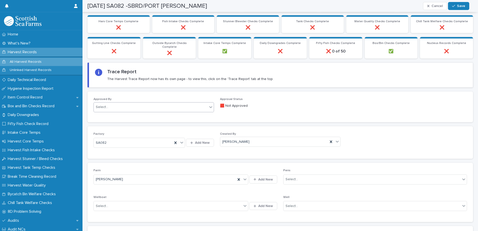
click at [125, 108] on div "Select..." at bounding box center [151, 107] width 114 height 8
type input "*****"
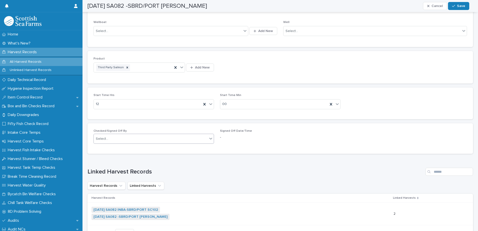
click at [113, 142] on div "Select..." at bounding box center [151, 139] width 114 height 8
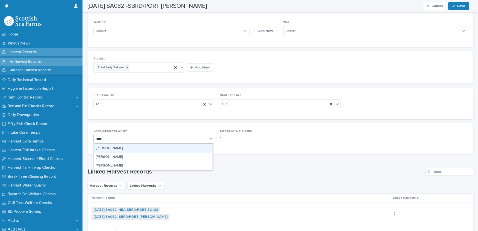
type input "*****"
click at [117, 148] on div "[PERSON_NAME]" at bounding box center [153, 148] width 119 height 9
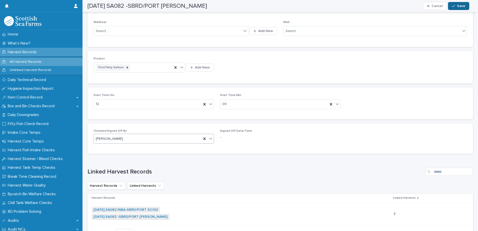
click at [467, 7] on button "Save" at bounding box center [458, 6] width 21 height 8
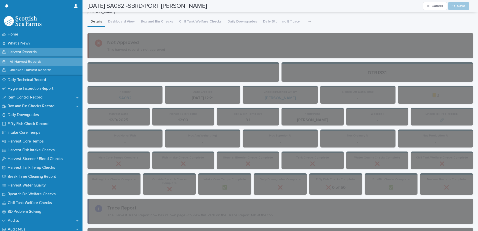
scroll to position [0, 0]
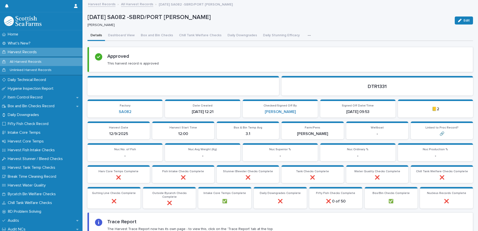
click at [138, 4] on link "All Harvest Records" at bounding box center [137, 4] width 32 height 6
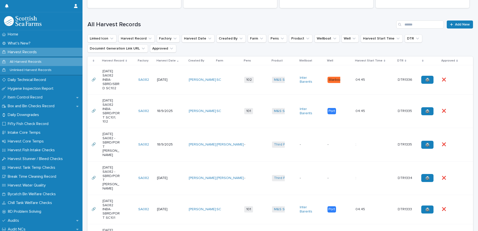
scroll to position [275, 0]
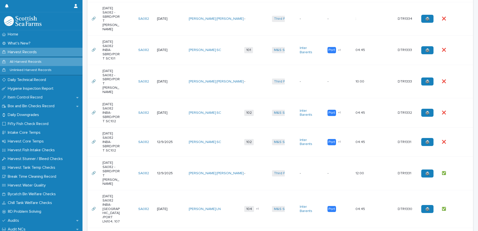
click at [458, 138] on div "❌ ❌" at bounding box center [453, 142] width 23 height 8
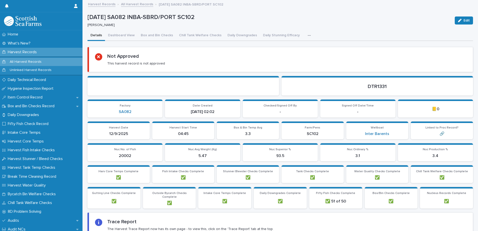
click at [465, 19] on span "Edit" at bounding box center [467, 21] width 6 height 4
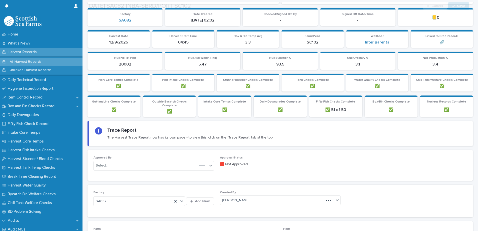
scroll to position [200, 0]
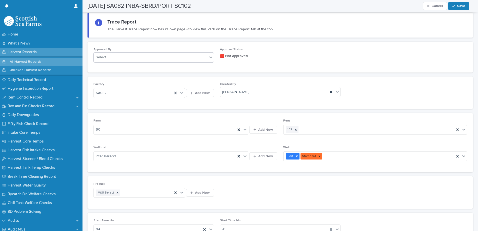
click at [115, 57] on div "Select..." at bounding box center [151, 57] width 114 height 8
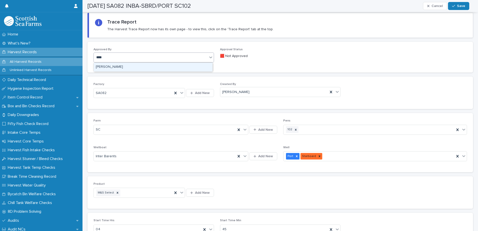
type input "*****"
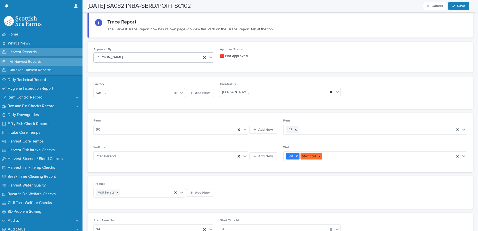
scroll to position [350, 0]
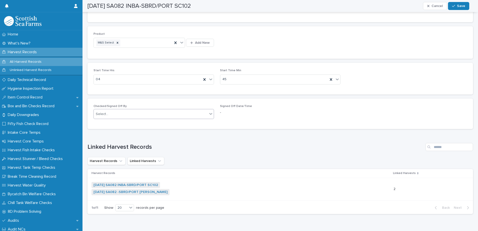
click at [118, 114] on div "Select..." at bounding box center [151, 114] width 114 height 8
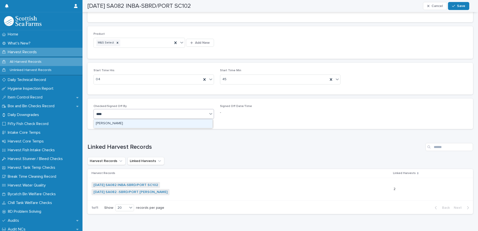
type input "*****"
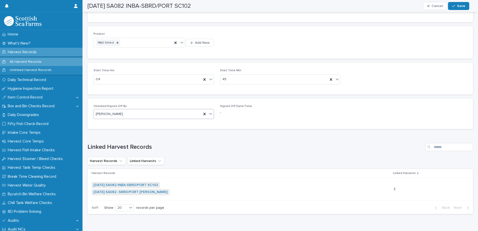
click at [462, 5] on span "Save" at bounding box center [461, 6] width 8 height 4
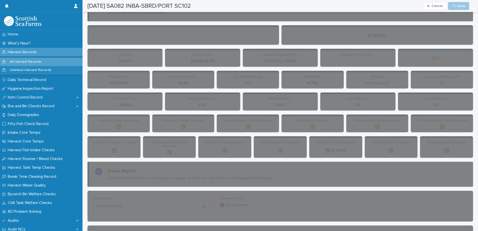
scroll to position [0, 0]
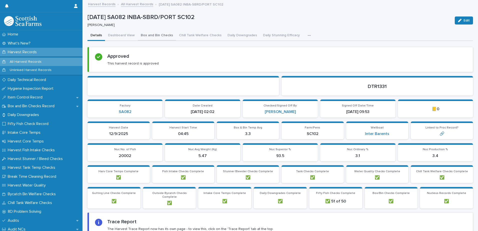
click at [151, 36] on button "Box and Bin Checks" at bounding box center [157, 36] width 38 height 11
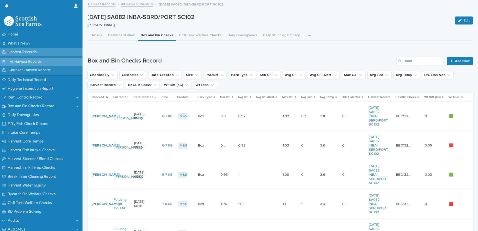
click at [130, 4] on link "All Harvest Records" at bounding box center [137, 4] width 32 height 6
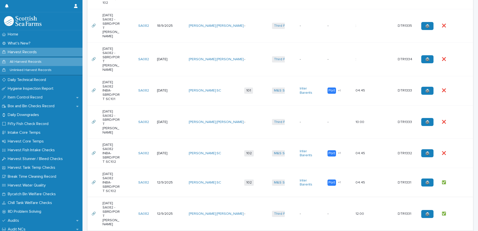
scroll to position [325, 0]
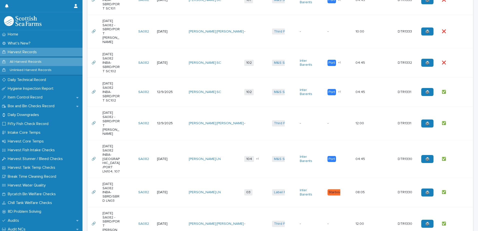
click at [457, 59] on div "❌ ❌" at bounding box center [453, 63] width 23 height 8
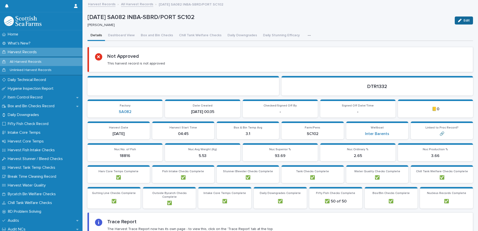
click at [459, 18] on button "Edit" at bounding box center [464, 21] width 18 height 8
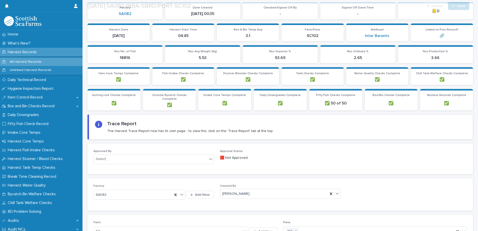
scroll to position [125, 0]
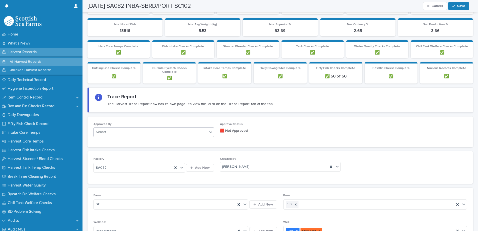
click at [96, 136] on div "Select..." at bounding box center [151, 132] width 114 height 8
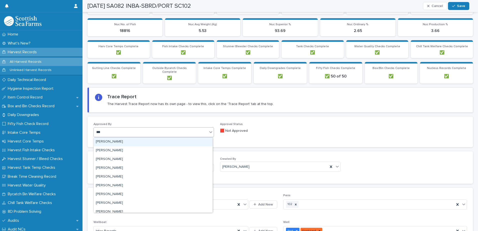
type input "*****"
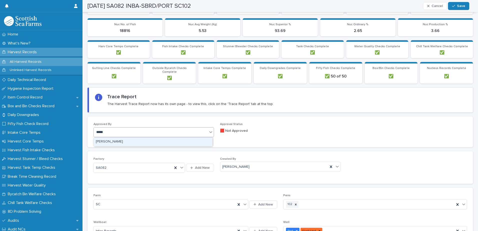
click at [115, 143] on div "[PERSON_NAME]" at bounding box center [153, 142] width 119 height 9
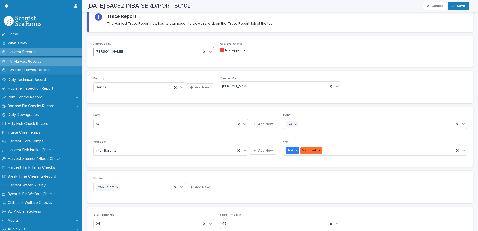
scroll to position [300, 0]
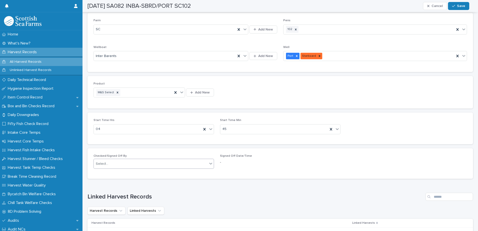
click at [129, 159] on div "Select..." at bounding box center [154, 164] width 121 height 10
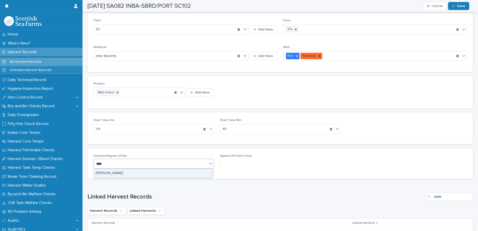
type input "*****"
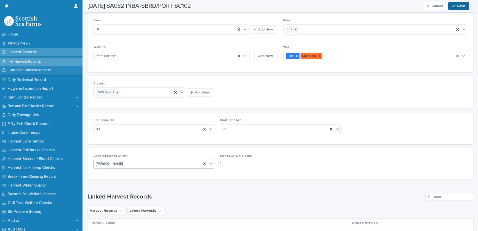
click at [455, 6] on icon "button" at bounding box center [453, 6] width 3 height 4
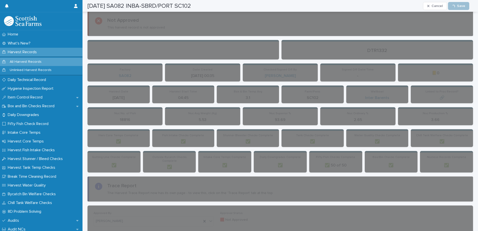
scroll to position [0, 0]
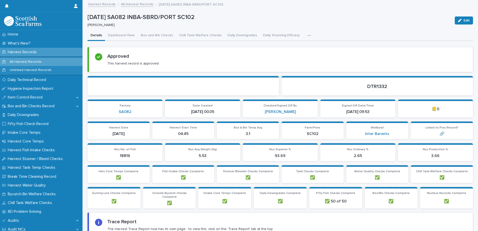
click at [135, 4] on link "All Harvest Records" at bounding box center [137, 4] width 32 height 6
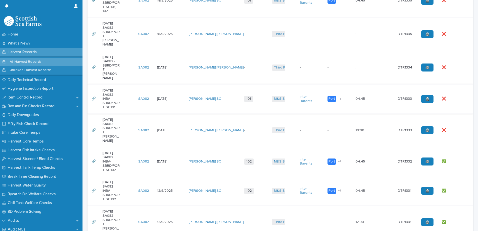
scroll to position [225, 0]
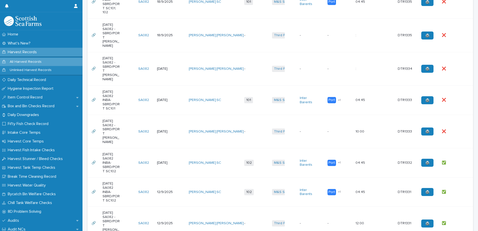
click at [459, 128] on div "❌ ❌" at bounding box center [453, 132] width 23 height 8
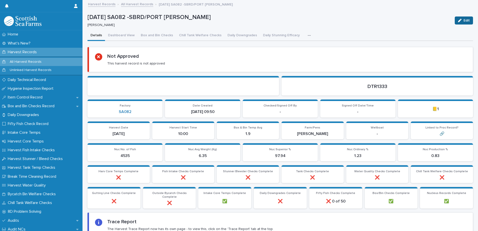
click at [459, 23] on button "Edit" at bounding box center [464, 21] width 18 height 8
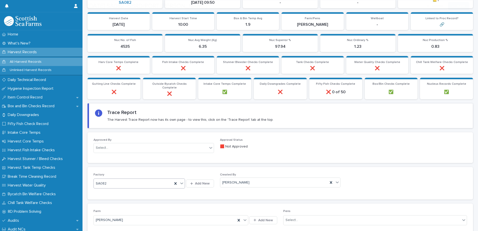
scroll to position [150, 0]
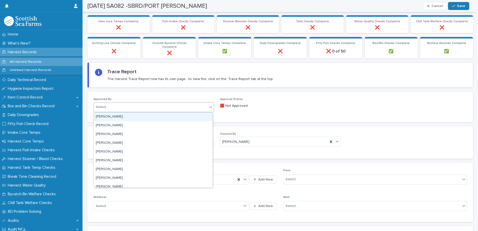
click at [112, 109] on div "Select..." at bounding box center [151, 107] width 114 height 8
type input "*****"
click at [111, 118] on div "[PERSON_NAME]" at bounding box center [153, 117] width 119 height 9
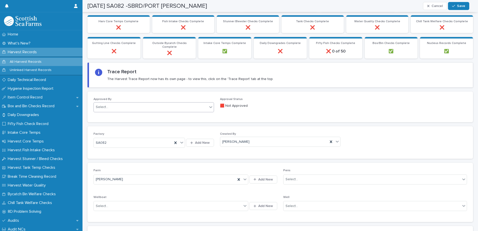
click at [124, 112] on div "Approved By option [PERSON_NAME], selected. 0 results available. Select is focu…" at bounding box center [154, 107] width 121 height 19
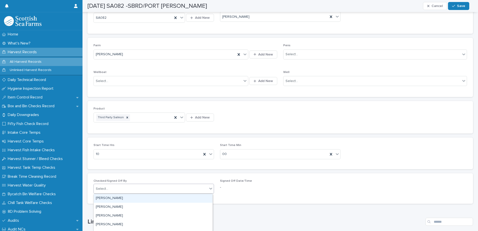
click at [119, 191] on div "Select..." at bounding box center [151, 189] width 114 height 8
type input "*****"
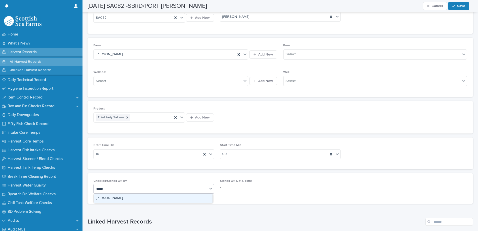
click at [120, 198] on div "[PERSON_NAME]" at bounding box center [153, 198] width 119 height 9
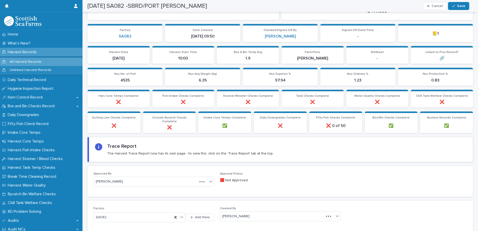
scroll to position [75, 0]
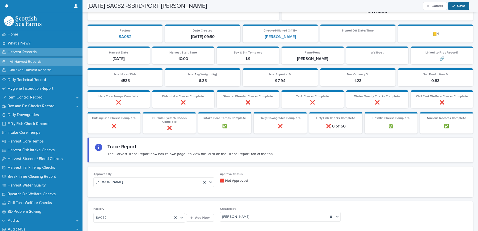
click at [456, 3] on button "Save" at bounding box center [458, 6] width 21 height 8
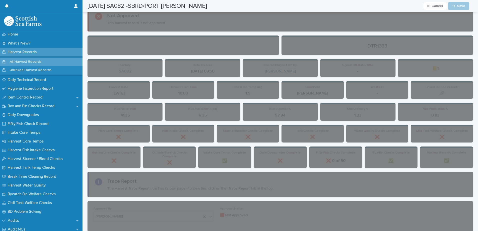
scroll to position [0, 0]
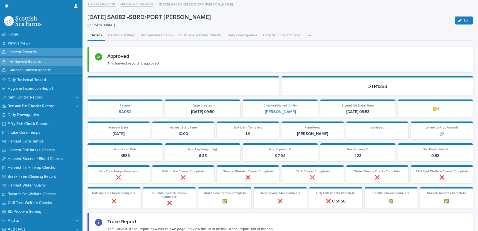
click at [133, 3] on link "All Harvest Records" at bounding box center [137, 4] width 32 height 6
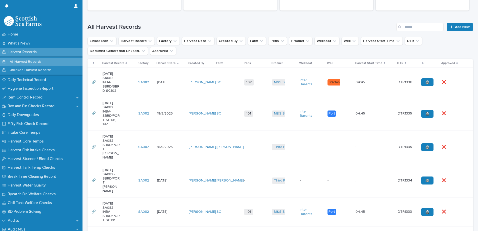
scroll to position [250, 0]
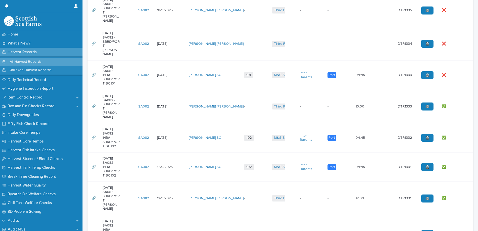
click at [459, 71] on div "❌ ❌" at bounding box center [453, 75] width 23 height 8
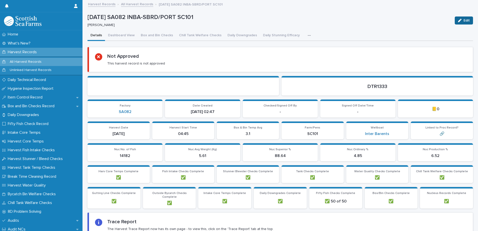
click at [459, 23] on button "Edit" at bounding box center [464, 21] width 18 height 8
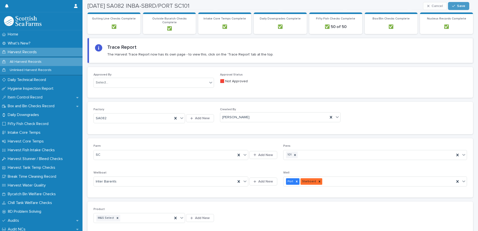
scroll to position [175, 0]
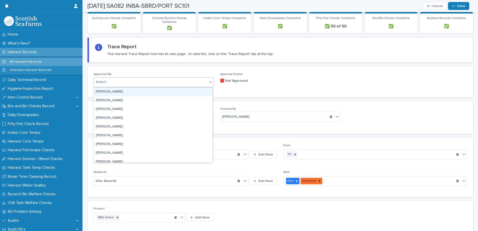
click at [124, 84] on div "Select..." at bounding box center [151, 82] width 114 height 8
type input "*****"
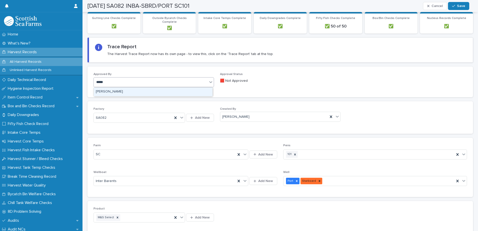
click at [116, 94] on div "[PERSON_NAME]" at bounding box center [153, 92] width 119 height 9
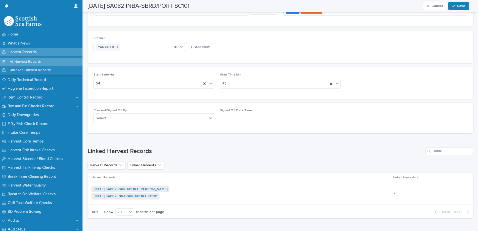
scroll to position [350, 0]
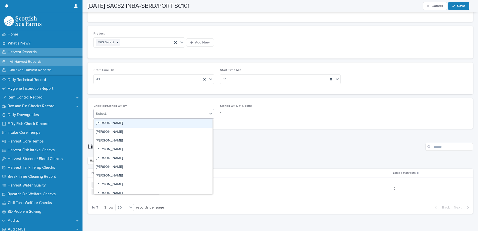
click at [119, 115] on div "Select..." at bounding box center [151, 114] width 114 height 8
type input "*****"
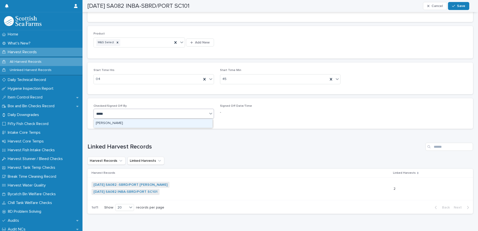
click at [122, 121] on div "[PERSON_NAME]" at bounding box center [153, 123] width 119 height 9
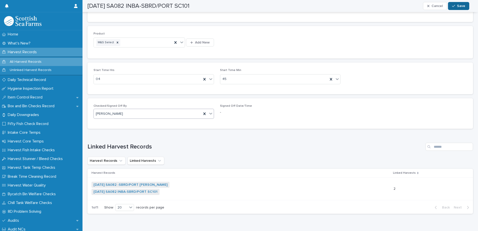
click at [461, 8] on button "Save" at bounding box center [458, 6] width 21 height 8
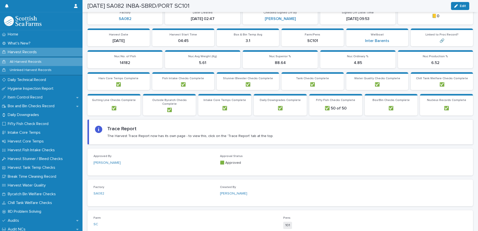
scroll to position [0, 0]
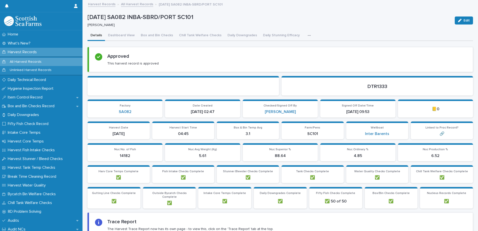
click at [139, 4] on link "All Harvest Records" at bounding box center [137, 4] width 32 height 6
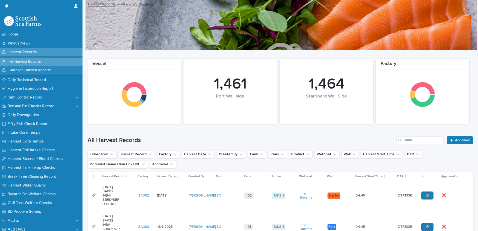
scroll to position [175, 0]
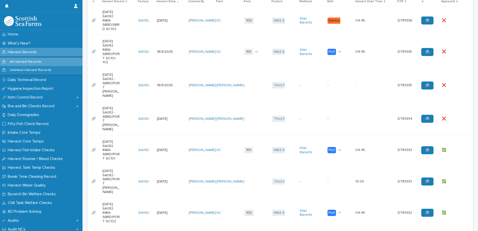
click at [457, 115] on div "❌ ❌" at bounding box center [453, 119] width 23 height 8
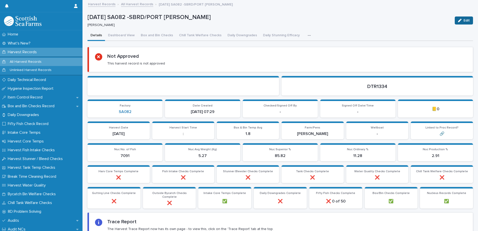
click at [458, 19] on icon "button" at bounding box center [460, 21] width 4 height 4
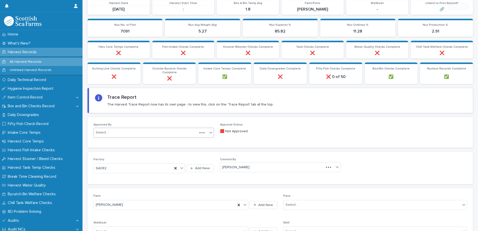
scroll to position [125, 0]
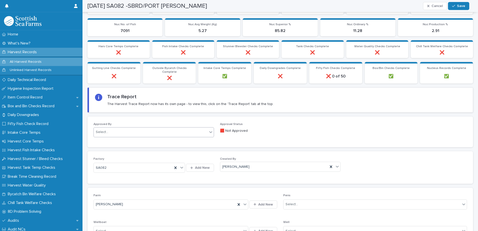
click at [130, 132] on div "Select..." at bounding box center [151, 132] width 114 height 8
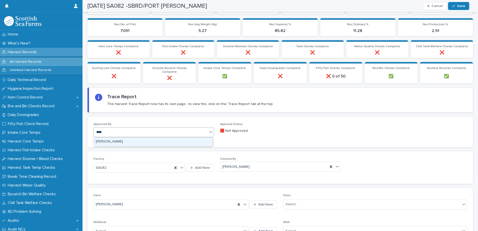
type input "*****"
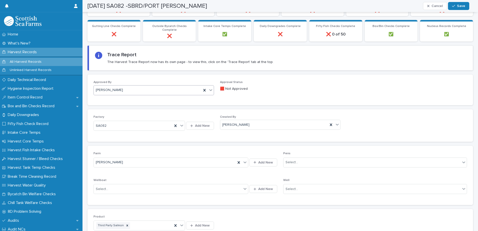
scroll to position [300, 0]
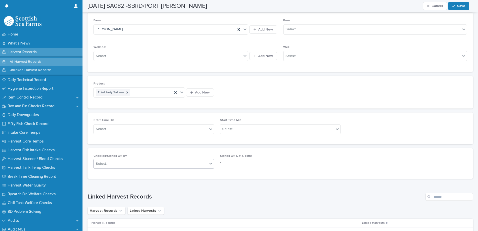
click at [122, 166] on div "Select..." at bounding box center [151, 164] width 114 height 8
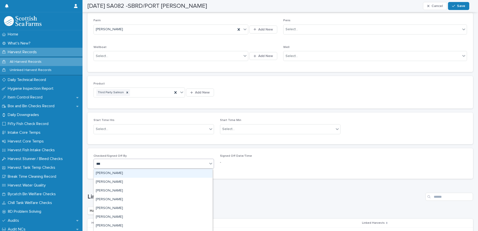
type input "*****"
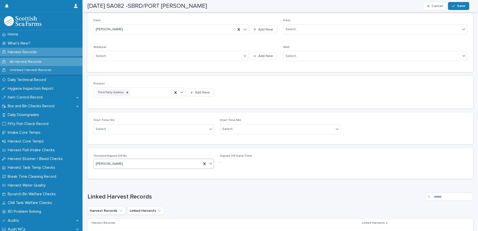
click at [462, 6] on span "Save" at bounding box center [461, 6] width 8 height 4
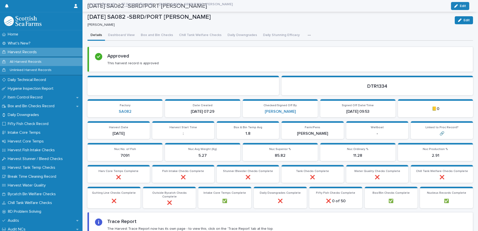
scroll to position [0, 0]
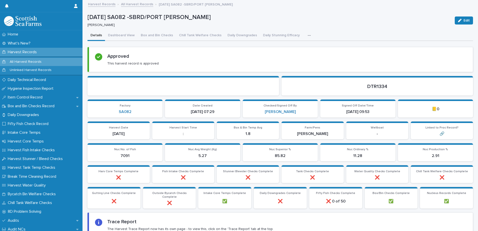
click at [132, 4] on link "All Harvest Records" at bounding box center [137, 4] width 32 height 6
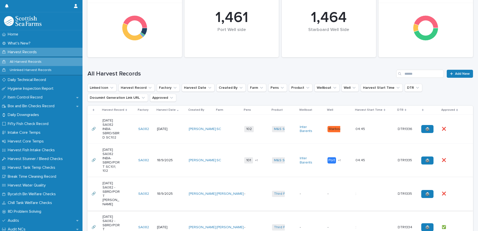
scroll to position [175, 0]
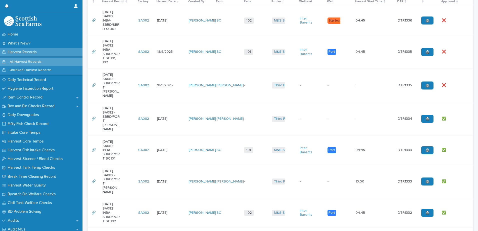
click at [452, 82] on div "❌ ❌" at bounding box center [453, 85] width 23 height 8
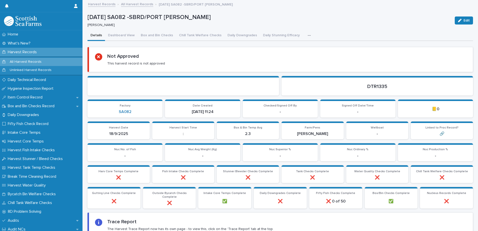
click at [458, 23] on button "Edit" at bounding box center [464, 21] width 18 height 8
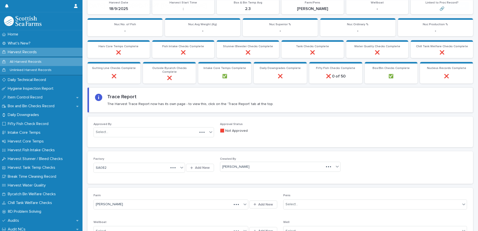
scroll to position [150, 0]
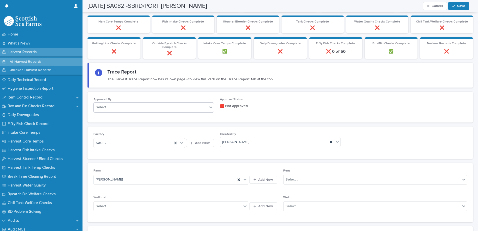
click at [116, 108] on div "Select..." at bounding box center [151, 107] width 114 height 8
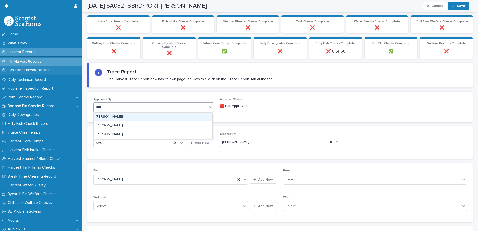
type input "*****"
click at [116, 117] on div "[PERSON_NAME]" at bounding box center [153, 117] width 119 height 9
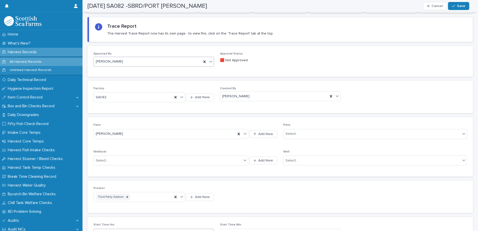
scroll to position [300, 0]
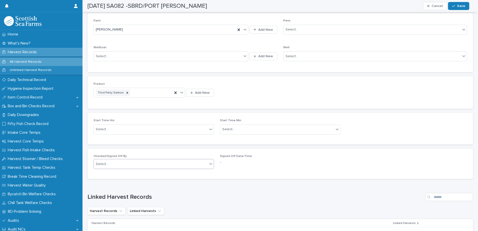
click at [129, 164] on div "Select..." at bounding box center [151, 164] width 114 height 8
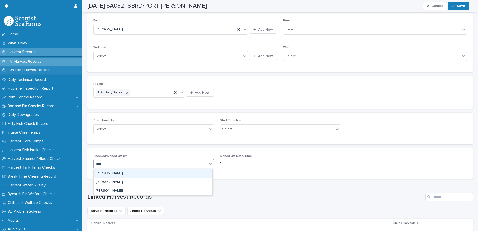
type input "*****"
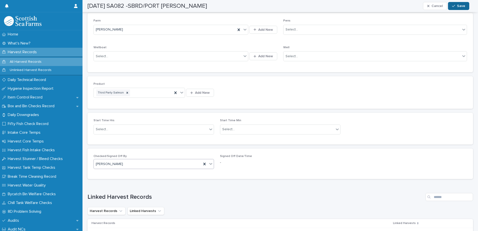
click at [455, 6] on icon "button" at bounding box center [453, 6] width 3 height 4
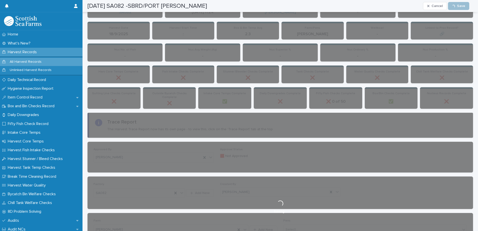
scroll to position [0, 0]
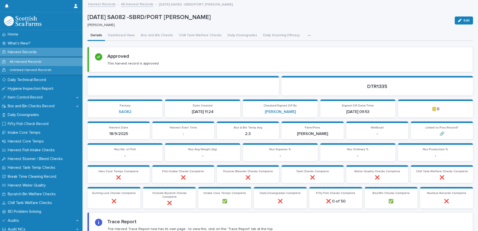
click at [134, 5] on link "All Harvest Records" at bounding box center [137, 4] width 32 height 6
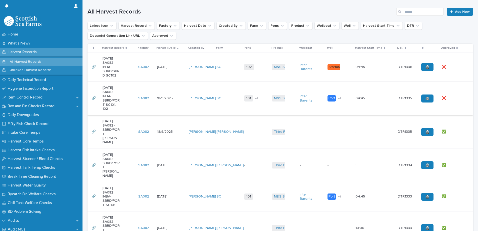
scroll to position [125, 0]
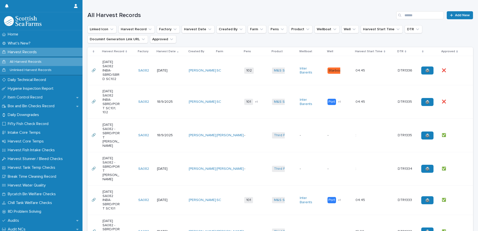
click at [454, 106] on div "❌ ❌" at bounding box center [453, 102] width 23 height 8
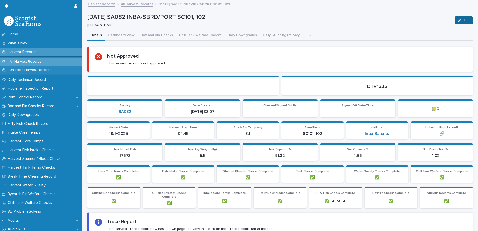
click at [458, 21] on icon "button" at bounding box center [460, 21] width 4 height 4
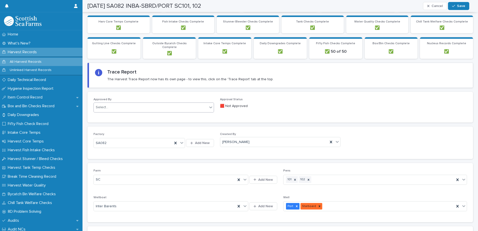
click at [109, 110] on div at bounding box center [109, 107] width 1 height 5
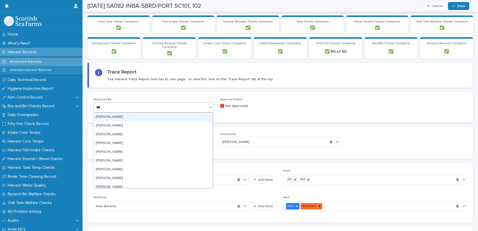
type input "*****"
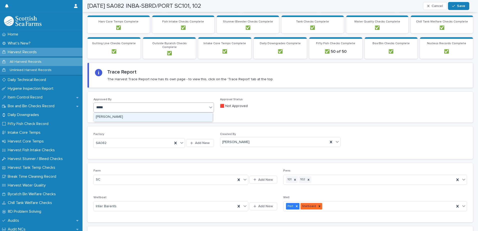
click at [111, 117] on div "[PERSON_NAME]" at bounding box center [153, 117] width 119 height 9
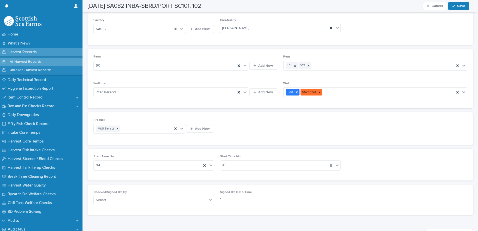
scroll to position [275, 0]
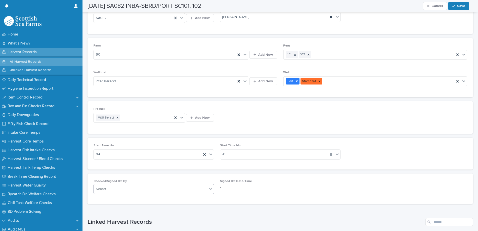
click at [120, 187] on div "Select..." at bounding box center [151, 189] width 114 height 8
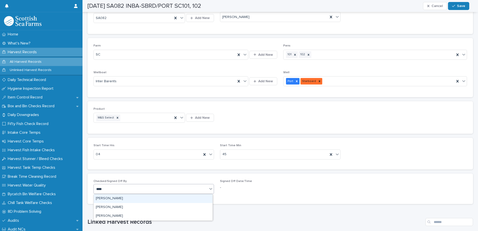
type input "*****"
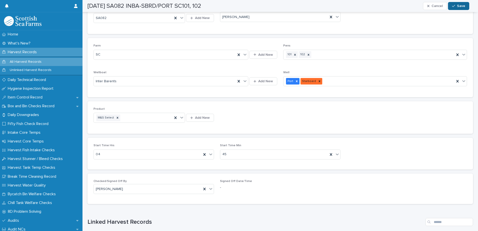
click at [460, 7] on span "Save" at bounding box center [461, 6] width 8 height 4
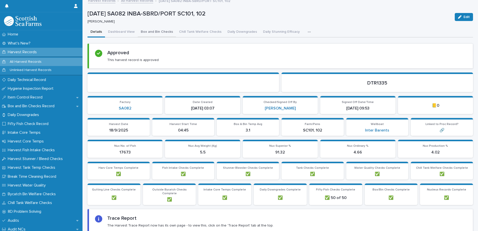
scroll to position [0, 0]
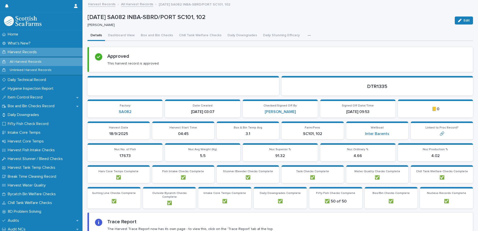
click at [135, 4] on link "All Harvest Records" at bounding box center [137, 4] width 32 height 6
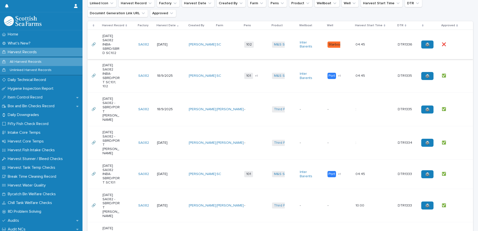
scroll to position [75, 0]
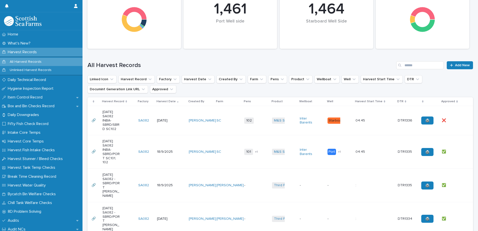
click at [455, 125] on div "❌ ❌" at bounding box center [453, 121] width 23 height 8
